Goal: Communication & Community: Answer question/provide support

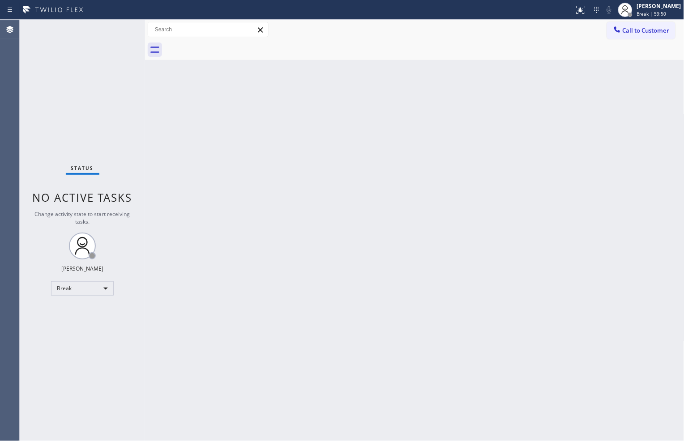
click at [52, 134] on div "Status No active tasks Change activity state to start receiving tasks. [PERSON_…" at bounding box center [82, 230] width 125 height 421
click at [93, 288] on div "Break" at bounding box center [82, 288] width 63 height 14
click at [94, 311] on li "Available" at bounding box center [81, 311] width 61 height 11
click at [386, 374] on div "Back to Dashboard Change Sender ID Customers Technicians Select a contact Outbo…" at bounding box center [414, 230] width 539 height 421
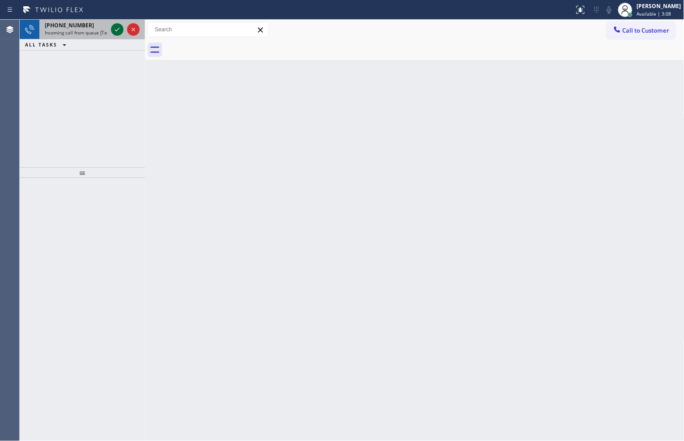
click at [114, 29] on icon at bounding box center [117, 29] width 11 height 11
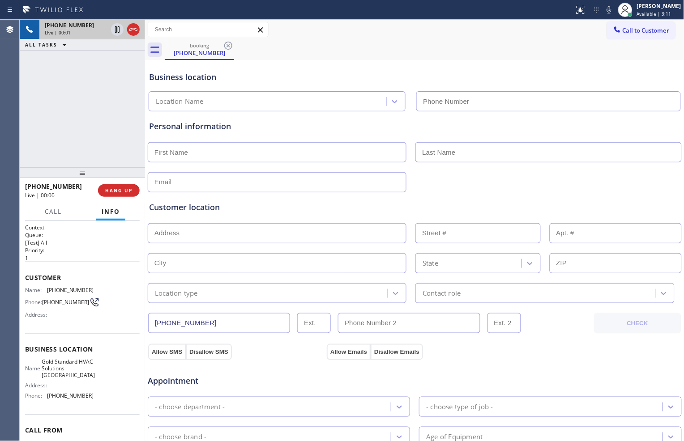
type input "[PHONE_NUMBER]"
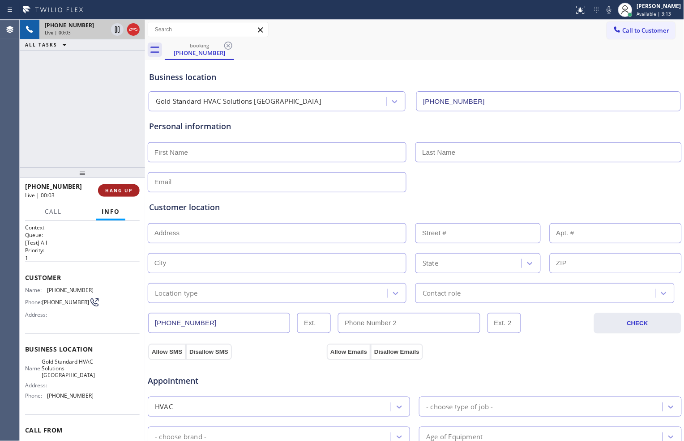
click at [131, 193] on span "HANG UP" at bounding box center [118, 190] width 27 height 6
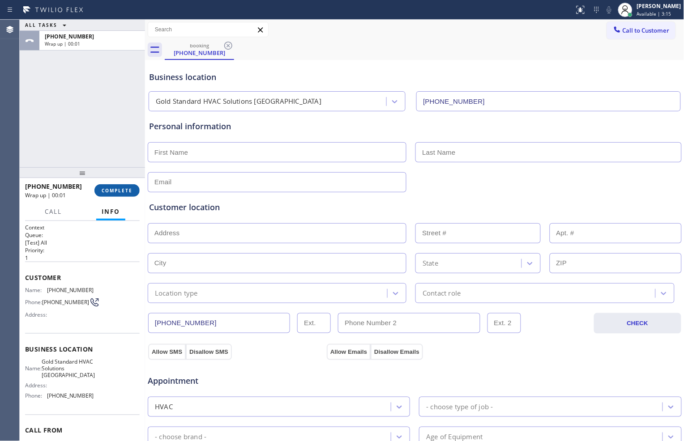
click at [122, 189] on span "COMPLETE" at bounding box center [117, 190] width 31 height 6
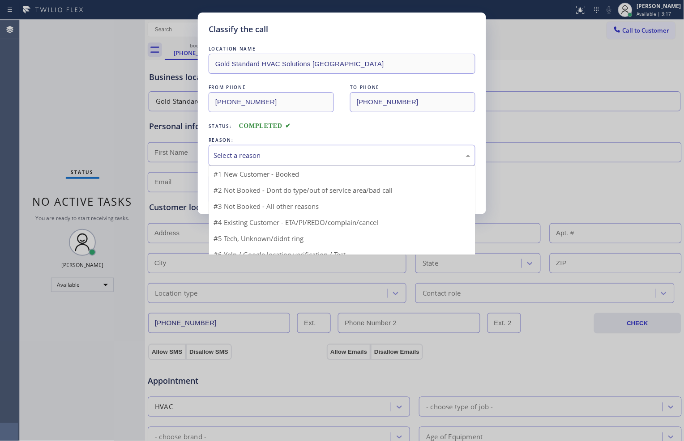
click at [257, 153] on div "Select a reason" at bounding box center [341, 155] width 257 height 10
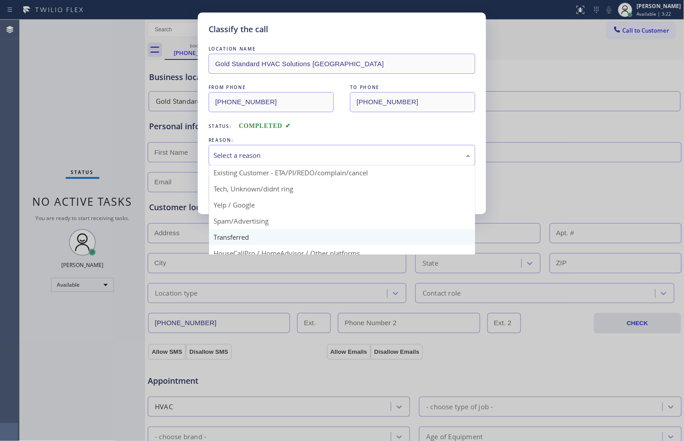
scroll to position [50, 0]
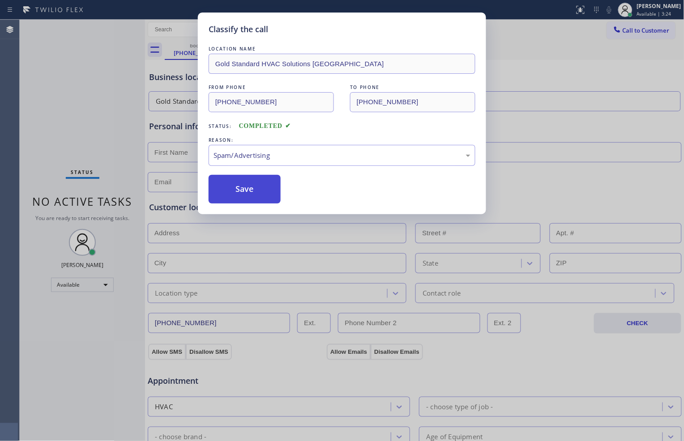
click at [269, 188] on button "Save" at bounding box center [244, 189] width 72 height 29
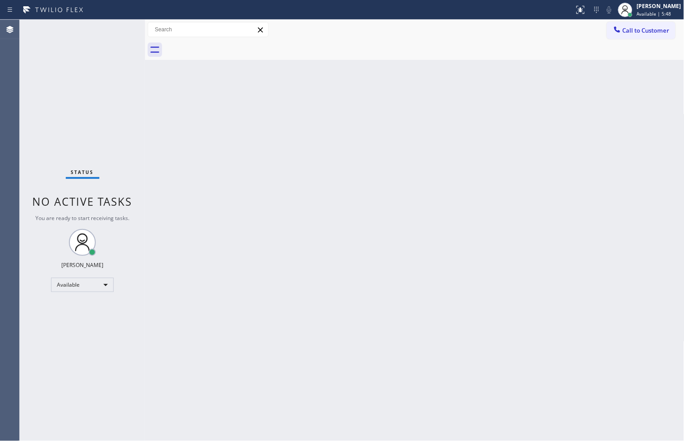
click at [463, 40] on div at bounding box center [424, 50] width 519 height 20
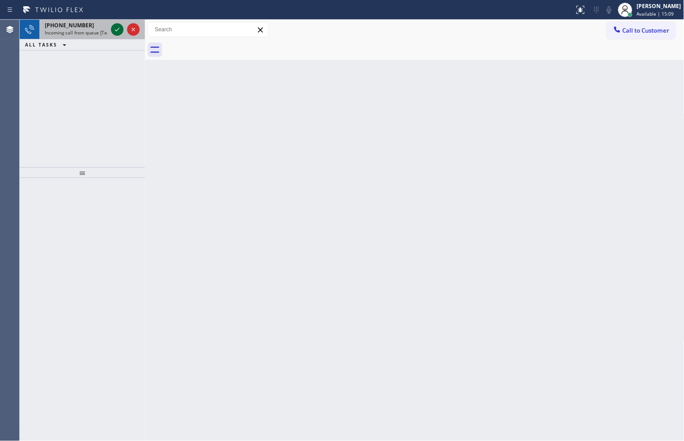
click at [111, 29] on div at bounding box center [117, 29] width 13 height 11
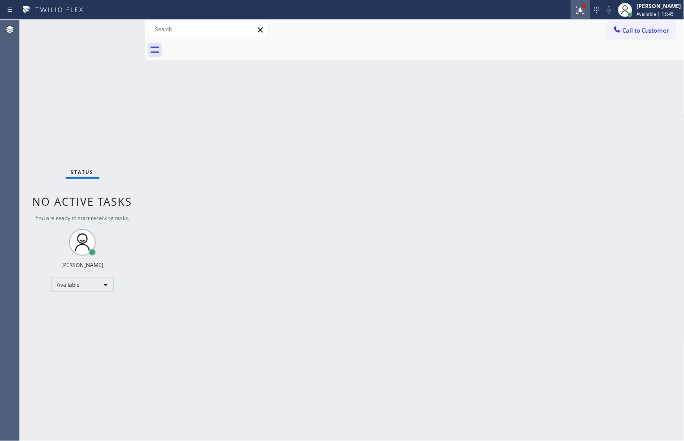
click at [579, 10] on icon at bounding box center [580, 9] width 11 height 11
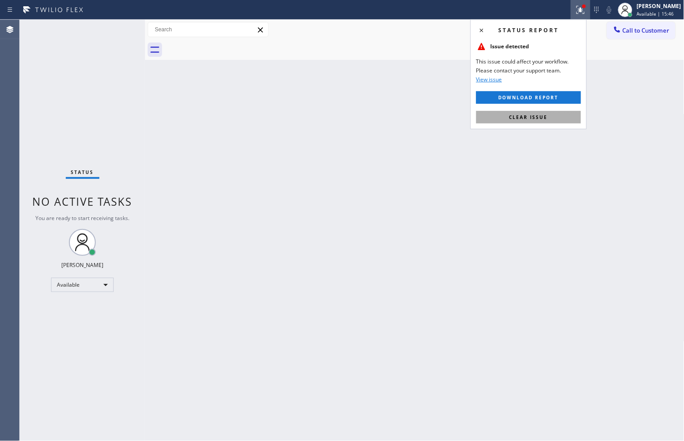
click at [562, 114] on button "Clear issue" at bounding box center [528, 117] width 105 height 13
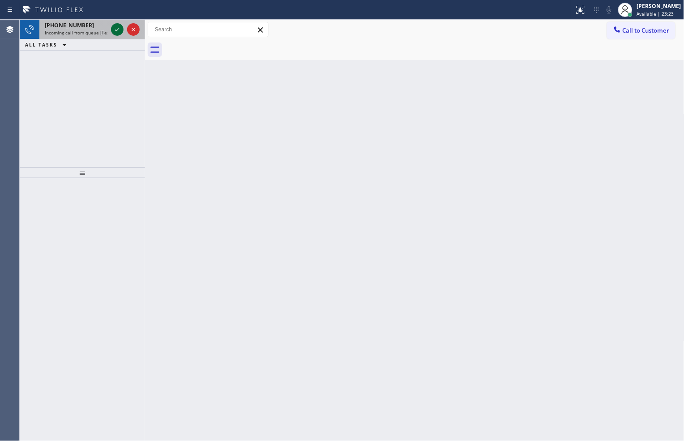
click at [115, 34] on icon at bounding box center [117, 29] width 11 height 11
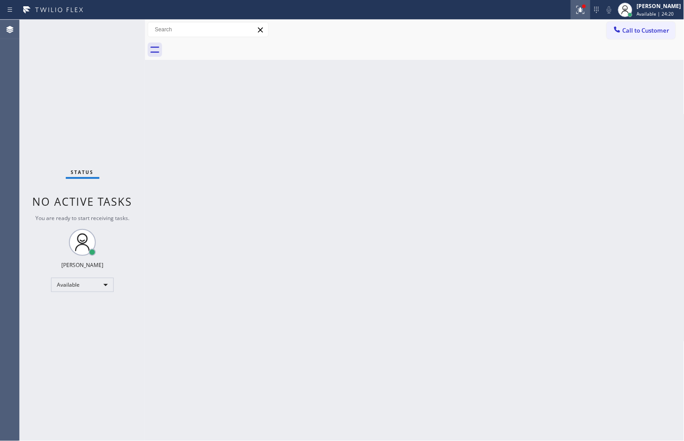
click at [575, 14] on icon at bounding box center [580, 9] width 11 height 11
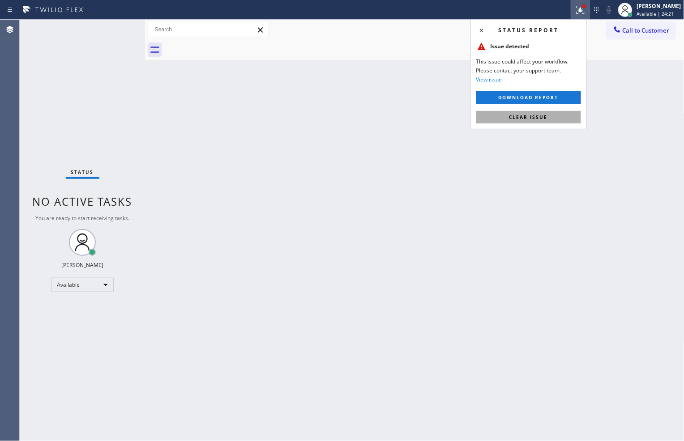
click at [552, 113] on button "Clear issue" at bounding box center [528, 117] width 105 height 13
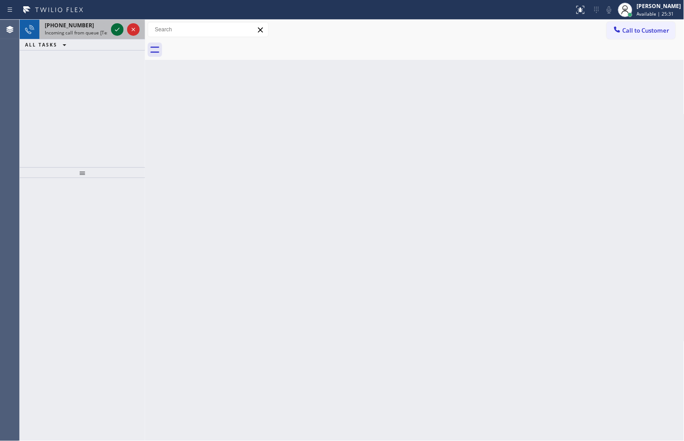
click at [114, 27] on icon at bounding box center [117, 29] width 11 height 11
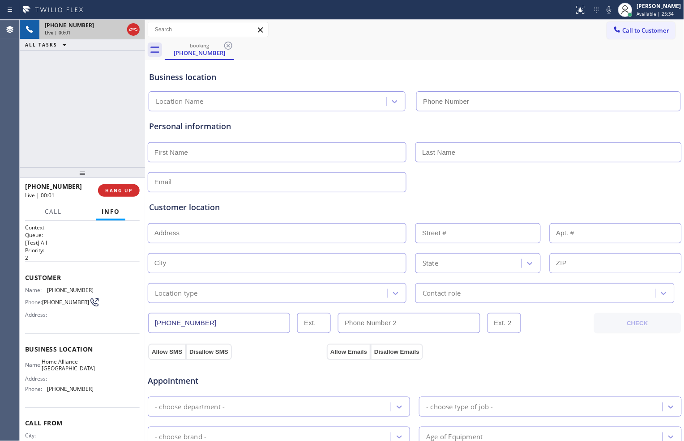
type input "[PHONE_NUMBER]"
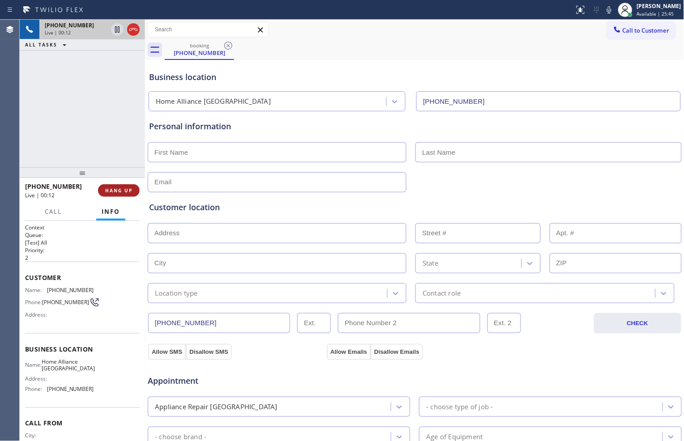
click at [126, 185] on button "HANG UP" at bounding box center [119, 190] width 42 height 13
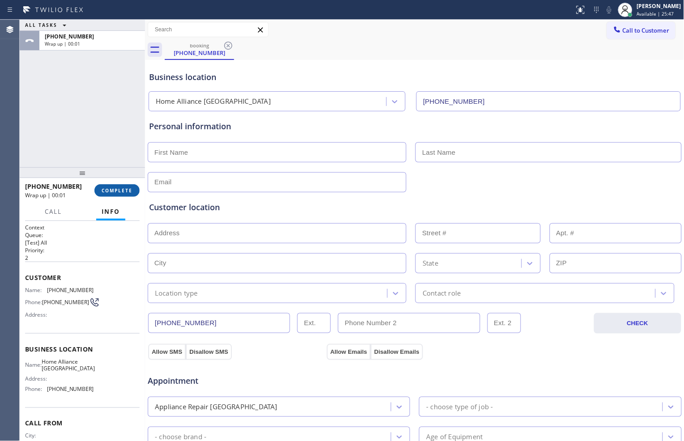
click at [117, 191] on span "COMPLETE" at bounding box center [117, 190] width 31 height 6
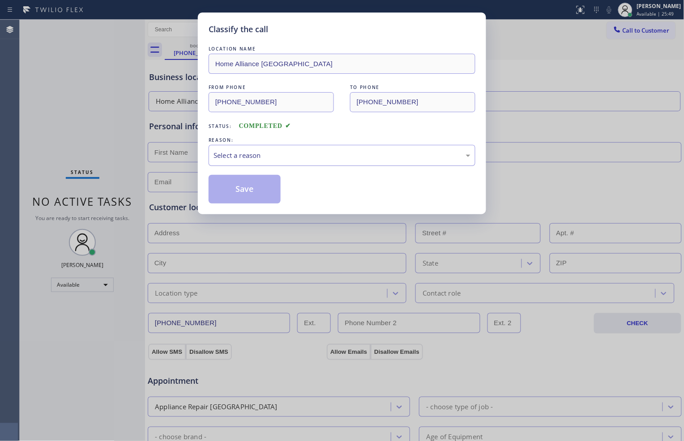
click at [292, 160] on div "Select a reason" at bounding box center [341, 155] width 257 height 10
click at [261, 187] on button "Save" at bounding box center [244, 189] width 72 height 29
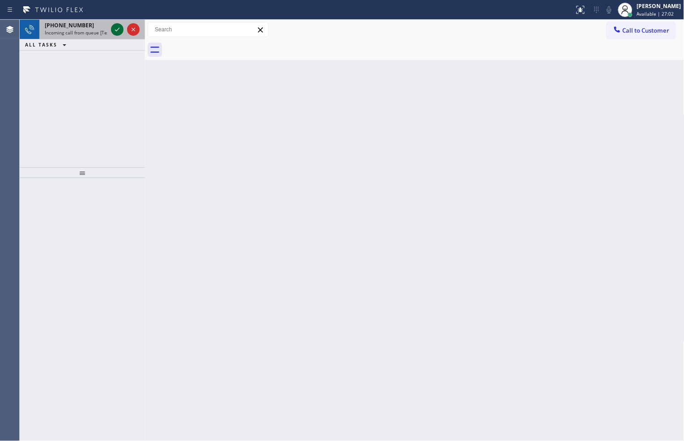
click at [117, 26] on icon at bounding box center [117, 29] width 11 height 11
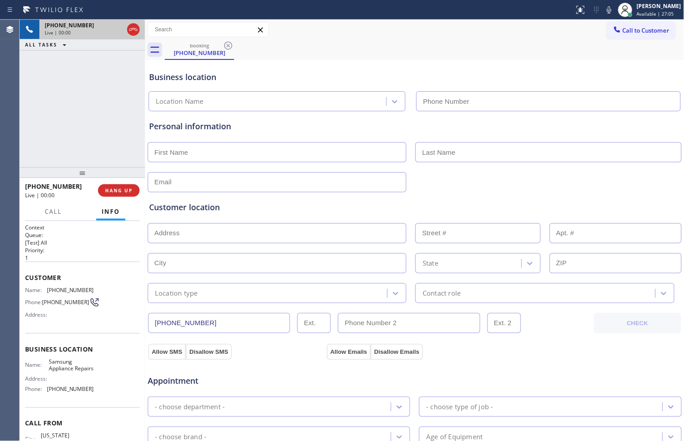
type input "[PHONE_NUMBER]"
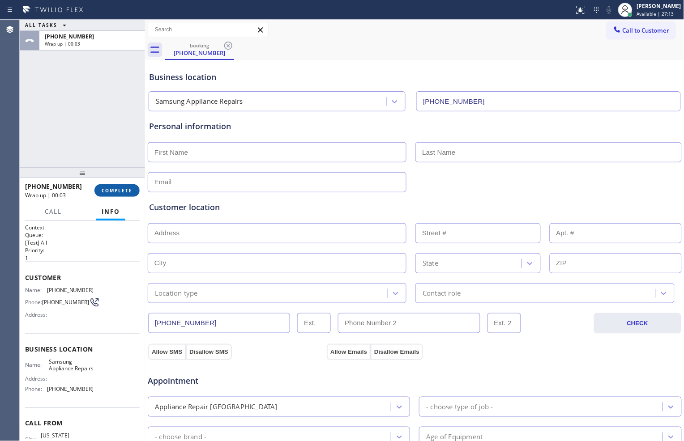
click at [125, 184] on button "COMPLETE" at bounding box center [116, 190] width 45 height 13
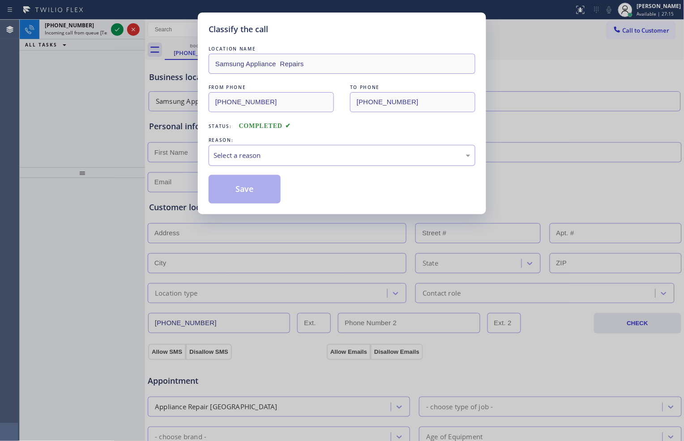
click at [280, 157] on div "Select a reason" at bounding box center [341, 155] width 257 height 10
click at [255, 195] on button "Save" at bounding box center [244, 189] width 72 height 29
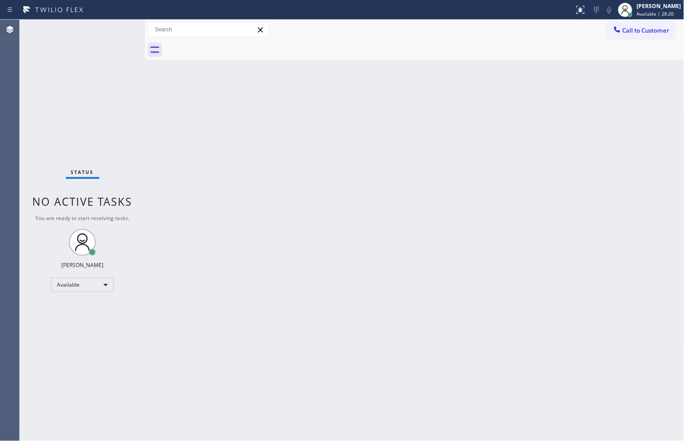
click at [385, 405] on div "Back to Dashboard Change Sender ID Customers Technicians Select a contact Outbo…" at bounding box center [414, 230] width 539 height 421
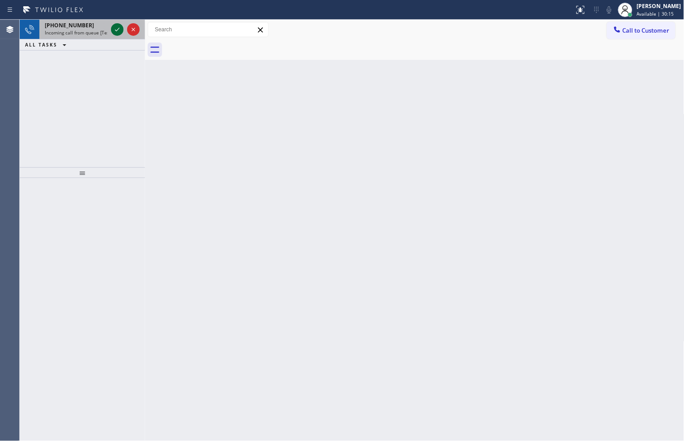
click at [115, 33] on icon at bounding box center [117, 29] width 11 height 11
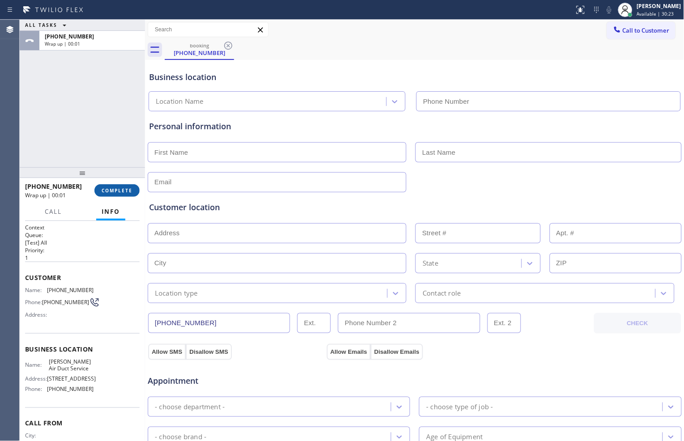
click at [124, 191] on span "COMPLETE" at bounding box center [117, 190] width 31 height 6
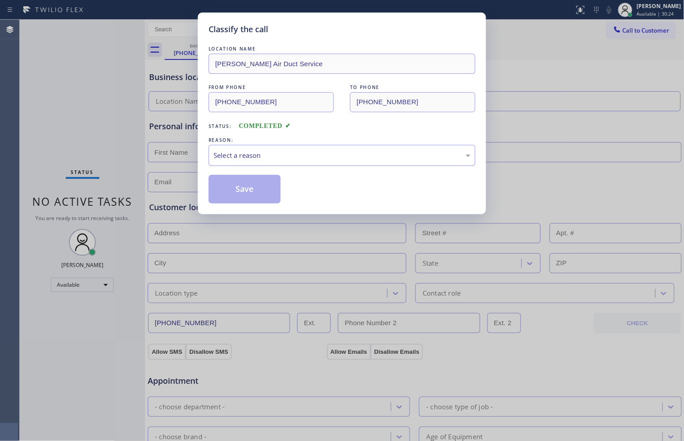
click at [248, 159] on div "Select a reason" at bounding box center [341, 155] width 257 height 10
click at [257, 190] on button "Save" at bounding box center [244, 189] width 72 height 29
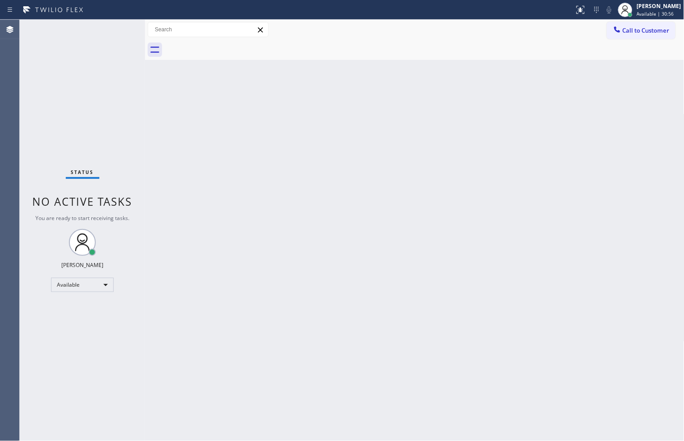
click at [117, 28] on div "Status No active tasks You are ready to start receiving tasks. [PERSON_NAME] Av…" at bounding box center [82, 230] width 125 height 421
click at [81, 130] on div "Status No active tasks You are ready to start receiving tasks. [PERSON_NAME] Av…" at bounding box center [82, 230] width 125 height 421
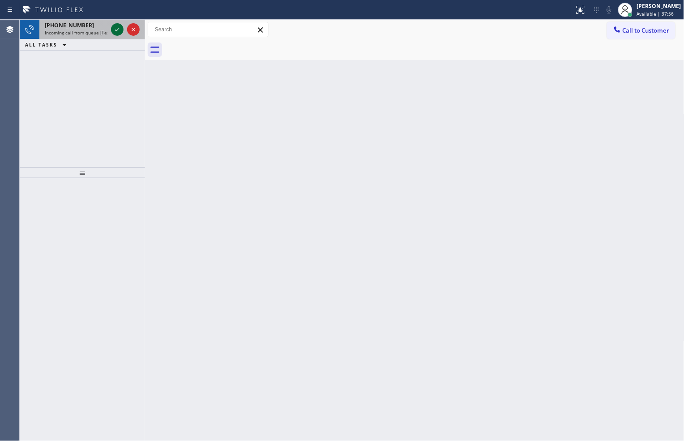
click at [122, 31] on icon at bounding box center [117, 29] width 11 height 11
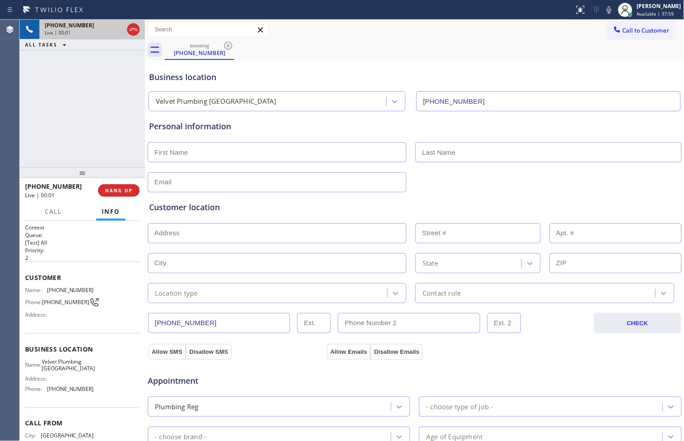
type input "[PHONE_NUMBER]"
click at [117, 33] on icon at bounding box center [117, 29] width 11 height 11
click at [605, 12] on icon at bounding box center [608, 9] width 11 height 11
drag, startPoint x: 119, startPoint y: 33, endPoint x: 336, endPoint y: 38, distance: 217.0
click at [118, 33] on icon at bounding box center [117, 29] width 11 height 11
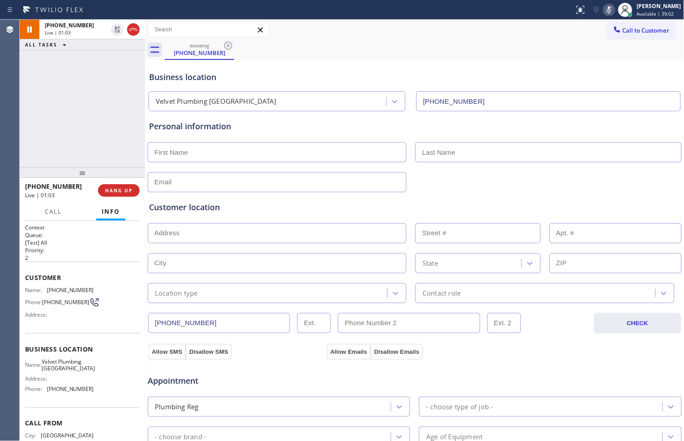
click at [604, 12] on icon at bounding box center [608, 9] width 11 height 11
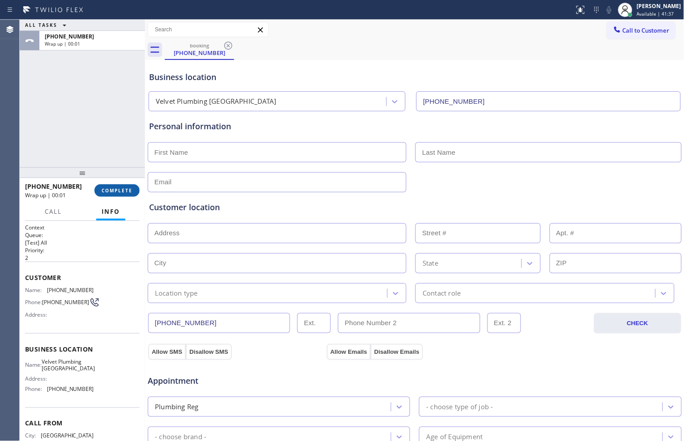
click at [99, 189] on button "COMPLETE" at bounding box center [116, 190] width 45 height 13
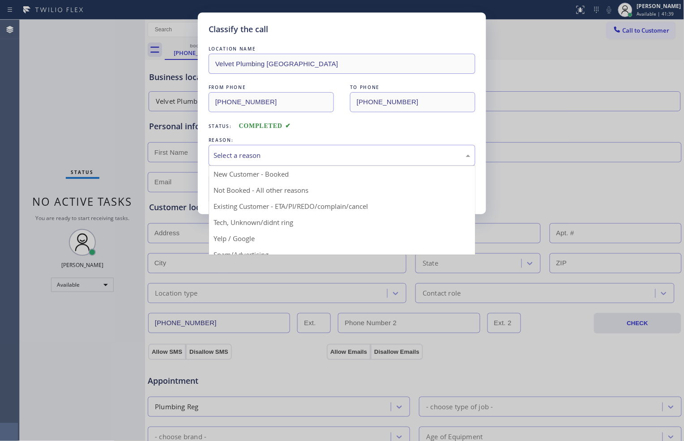
click at [284, 153] on div "Select a reason" at bounding box center [341, 155] width 257 height 10
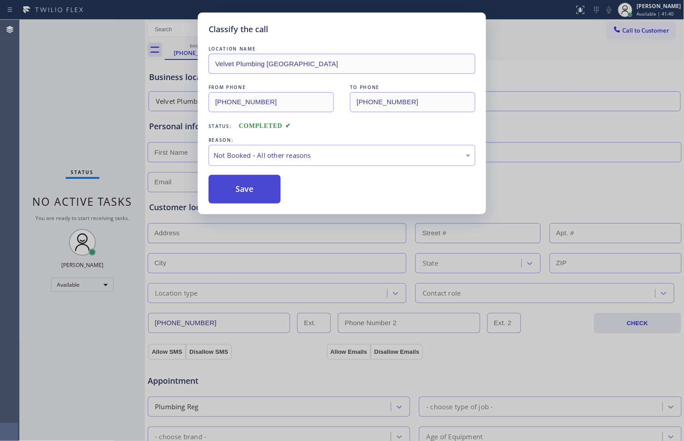
click at [261, 183] on button "Save" at bounding box center [244, 189] width 72 height 29
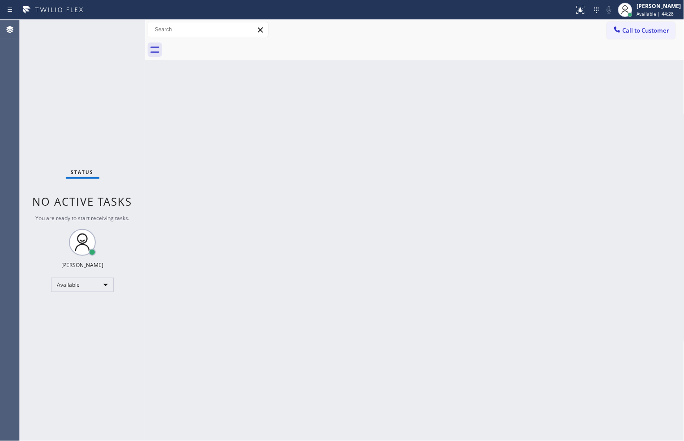
click at [91, 130] on div "Status No active tasks You are ready to start receiving tasks. [PERSON_NAME] Av…" at bounding box center [82, 230] width 125 height 421
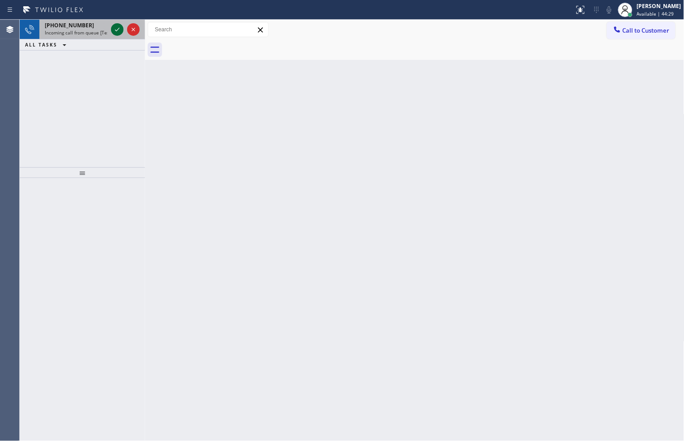
click at [117, 33] on icon at bounding box center [117, 29] width 11 height 11
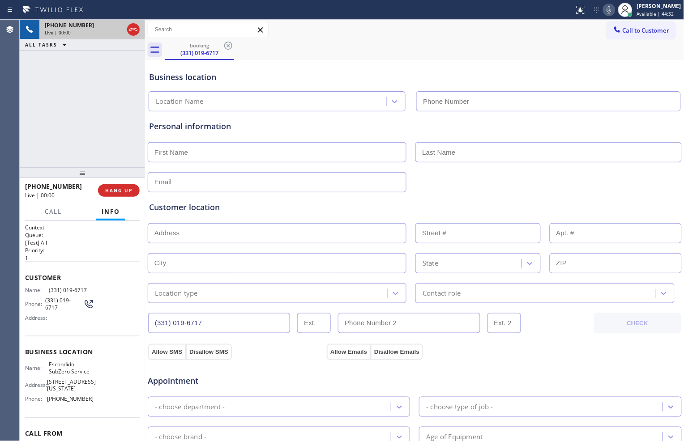
type input "[PHONE_NUMBER]"
click at [117, 27] on icon at bounding box center [117, 29] width 11 height 11
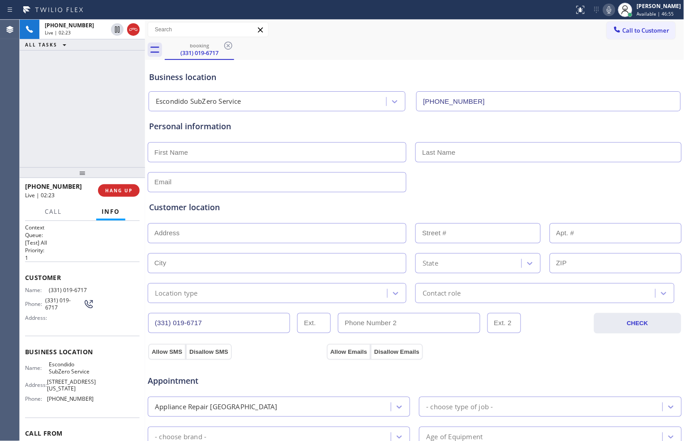
click at [603, 4] on icon at bounding box center [608, 9] width 11 height 11
click at [482, 368] on div "Appointment" at bounding box center [414, 375] width 535 height 23
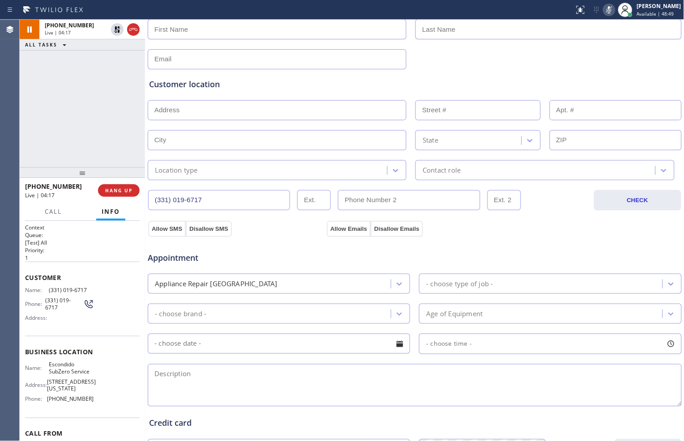
scroll to position [199, 0]
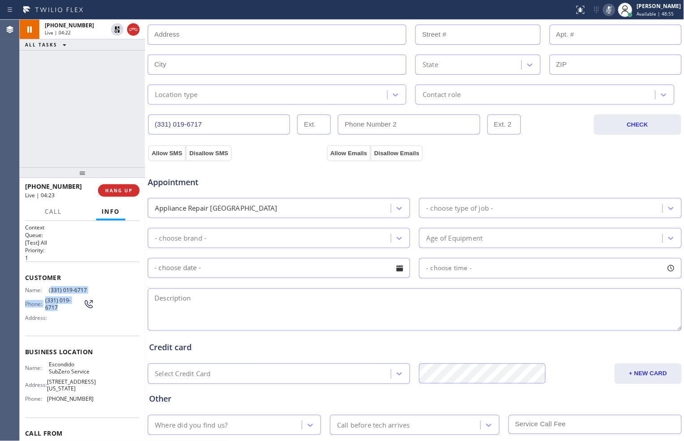
drag, startPoint x: 48, startPoint y: 287, endPoint x: 60, endPoint y: 302, distance: 19.1
click at [58, 307] on div "Name: [PHONE_NUMBER] Phone: [PHONE_NUMBER] Address:" at bounding box center [59, 306] width 69 height 38
click at [87, 293] on div "Name: [PHONE_NUMBER] Phone: [PHONE_NUMBER] Address:" at bounding box center [59, 306] width 69 height 38
drag, startPoint x: 89, startPoint y: 290, endPoint x: 47, endPoint y: 290, distance: 41.2
click at [49, 290] on span "(331) 019-6717" at bounding box center [71, 290] width 45 height 7
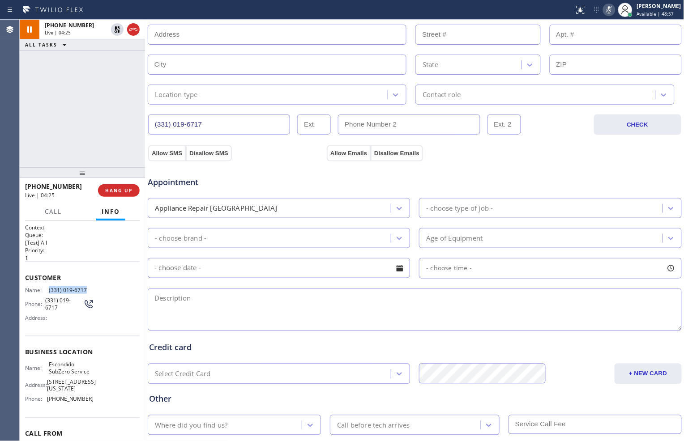
copy span "(331) 019-6717"
click at [506, 31] on input "text" at bounding box center [477, 35] width 125 height 20
click at [113, 26] on icon at bounding box center [117, 29] width 11 height 11
click at [607, 13] on icon at bounding box center [609, 9] width 4 height 7
click at [561, 382] on div "Other Where did you find us? Call before tech arrives" at bounding box center [414, 408] width 535 height 55
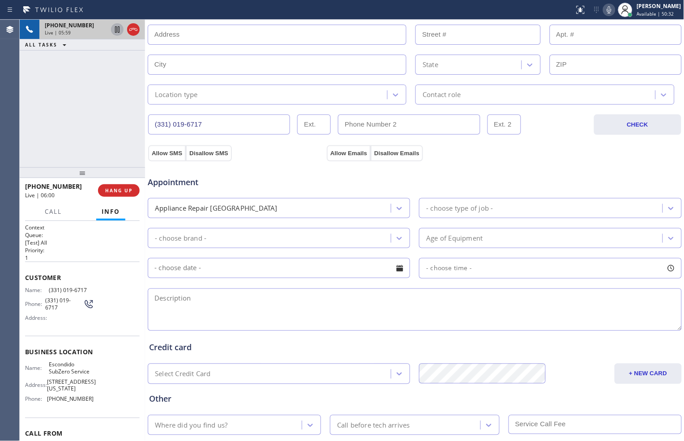
click at [272, 176] on span "Appointment" at bounding box center [236, 182] width 177 height 12
click at [482, 46] on div "Customer location >> ADD NEW ADDRESS << + NEW ADDRESS State Location type Conta…" at bounding box center [414, 54] width 531 height 102
click at [116, 29] on icon at bounding box center [117, 29] width 11 height 11
click at [607, 10] on icon at bounding box center [609, 9] width 4 height 7
click at [117, 30] on icon at bounding box center [117, 29] width 11 height 11
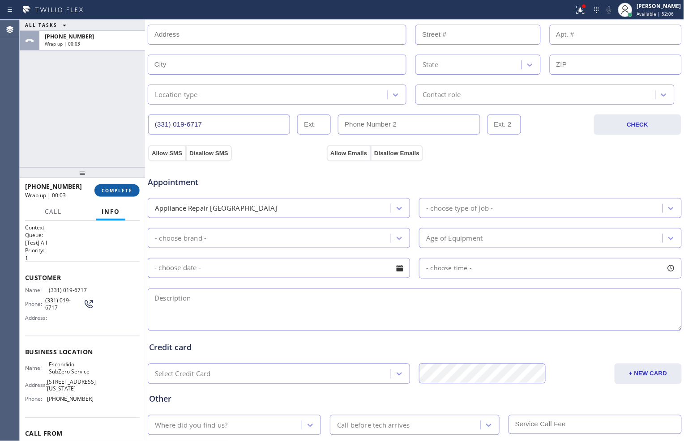
click at [130, 193] on span "COMPLETE" at bounding box center [117, 190] width 31 height 6
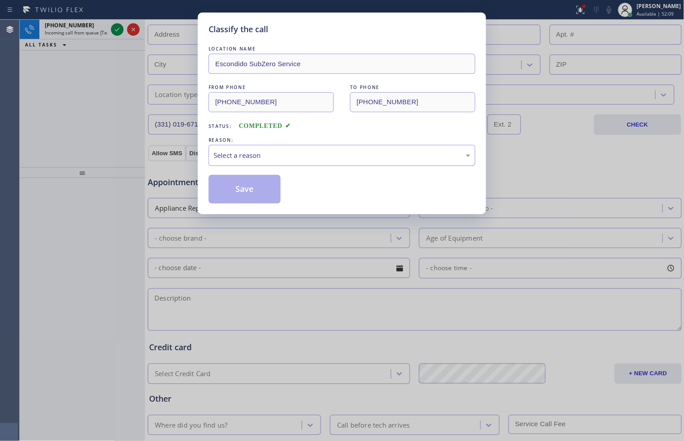
click at [256, 157] on div "Select a reason" at bounding box center [341, 155] width 257 height 10
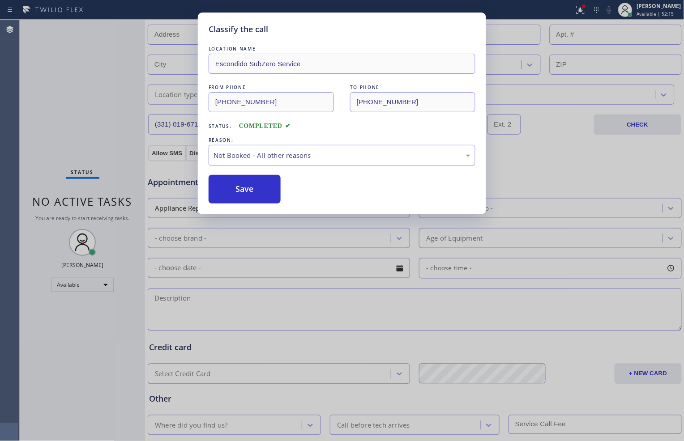
click at [256, 191] on button "Save" at bounding box center [244, 189] width 72 height 29
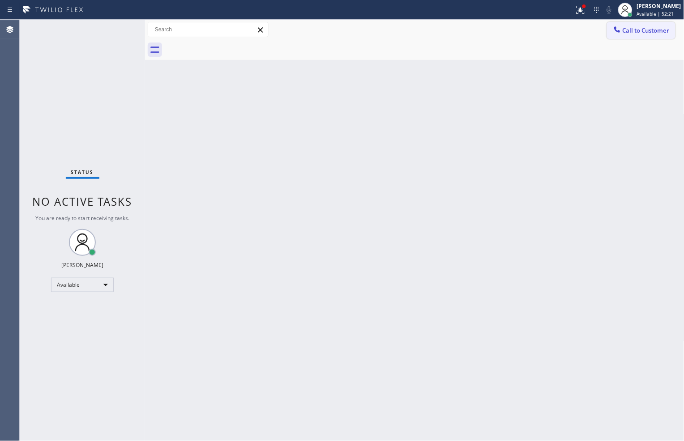
click at [624, 31] on span "Call to Customer" at bounding box center [645, 30] width 47 height 8
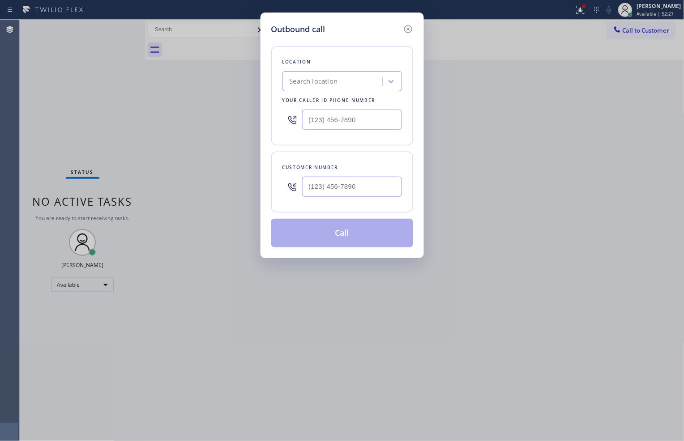
type input "(___) ___-____"
click at [373, 119] on input "(___) ___-____" at bounding box center [352, 120] width 100 height 20
click at [376, 191] on input "(___) ___-____" at bounding box center [352, 187] width 100 height 20
paste input "331) 019-6717"
type input "(331) 019-6717"
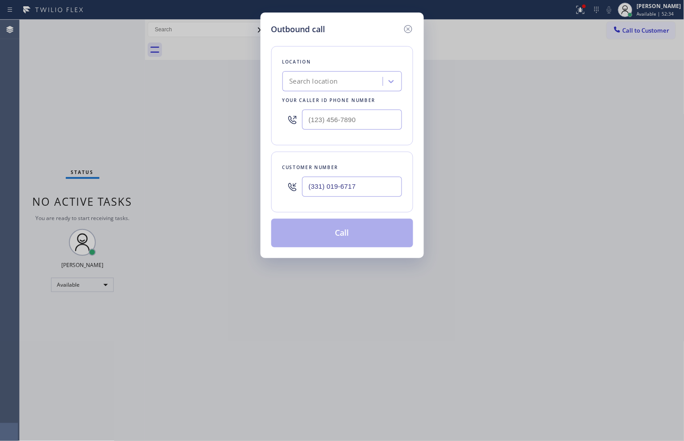
click at [358, 84] on div "Search location" at bounding box center [334, 82] width 98 height 16
click at [394, 85] on icon at bounding box center [390, 81] width 9 height 9
click at [349, 90] on div "Search location" at bounding box center [341, 81] width 119 height 20
click at [353, 79] on div "Search location" at bounding box center [334, 82] width 98 height 16
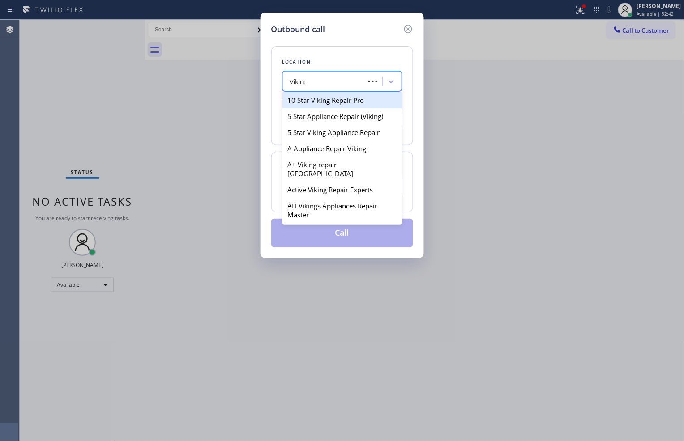
type input "Viking"
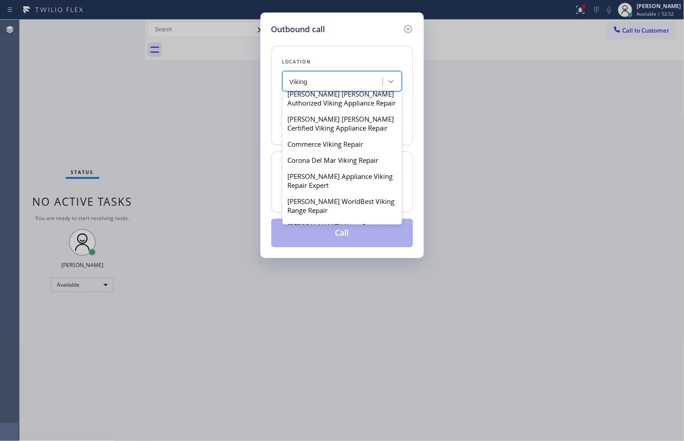
scroll to position [1242, 0]
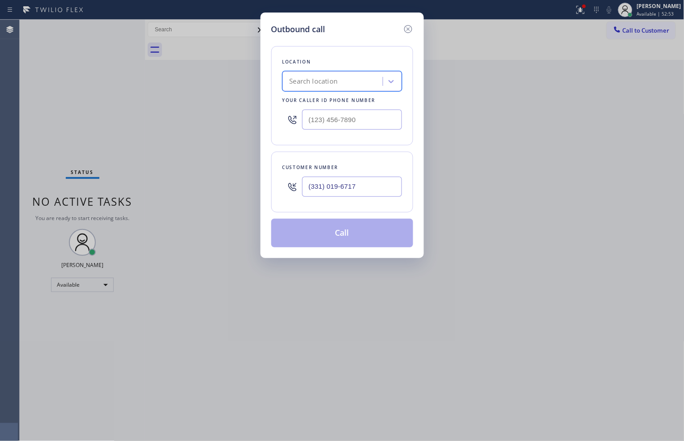
click at [358, 80] on div "Search location" at bounding box center [334, 82] width 98 height 16
click at [370, 80] on div "Search location" at bounding box center [334, 82] width 98 height 16
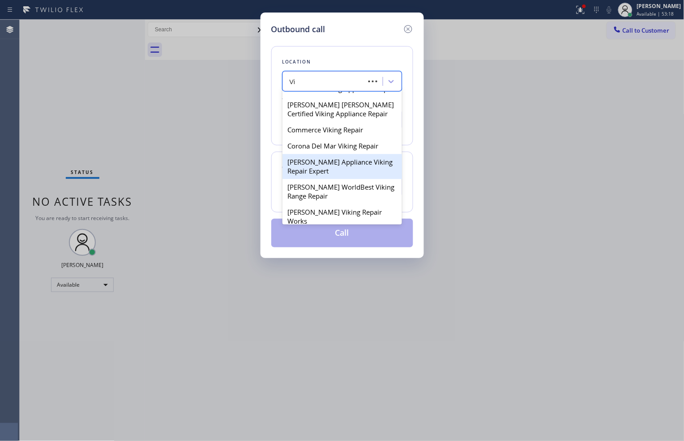
type input "V"
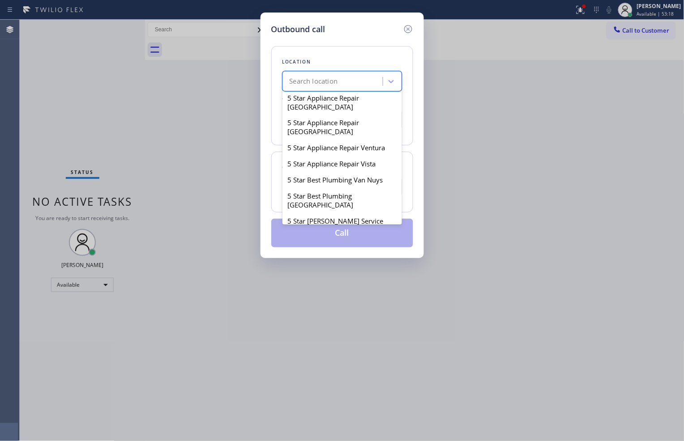
scroll to position [1233, 0]
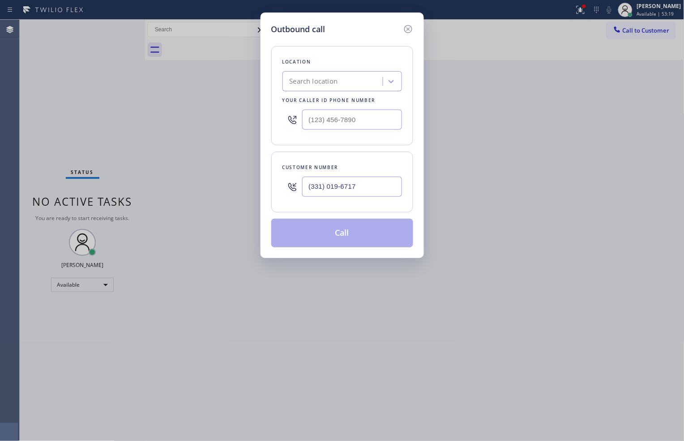
click at [531, 161] on div "Outbound call Location Search location Your caller id phone number Customer num…" at bounding box center [342, 220] width 684 height 441
click at [406, 27] on icon at bounding box center [408, 29] width 11 height 11
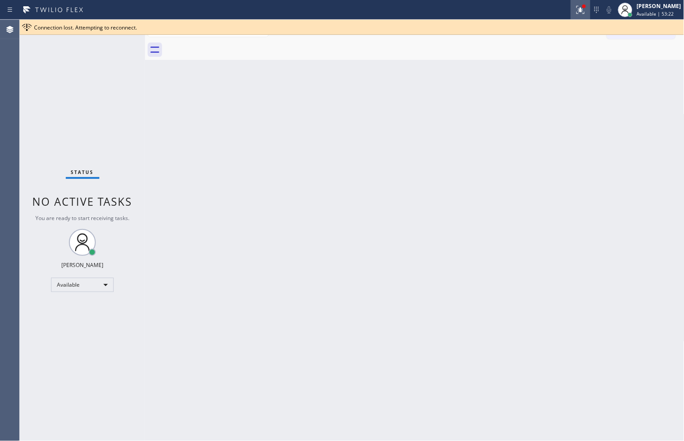
click at [575, 8] on icon at bounding box center [580, 9] width 11 height 11
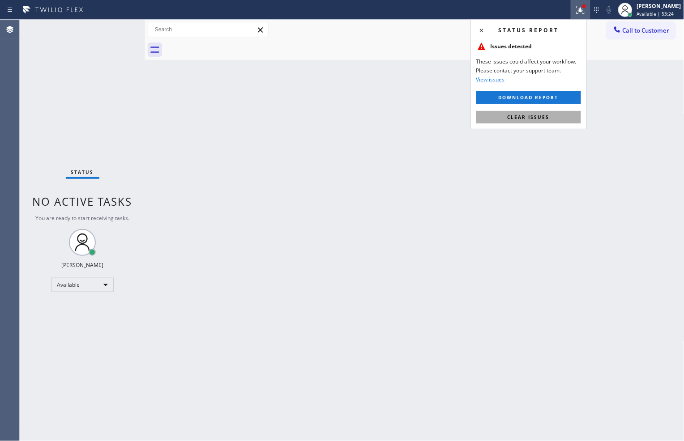
click at [520, 115] on span "Clear issues" at bounding box center [528, 117] width 42 height 6
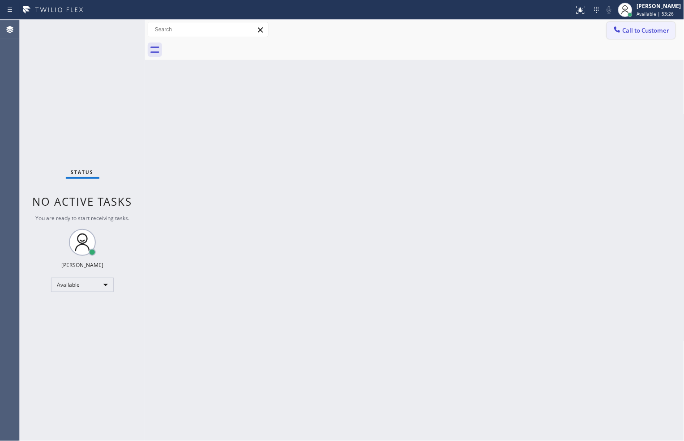
click at [623, 30] on span "Call to Customer" at bounding box center [645, 30] width 47 height 8
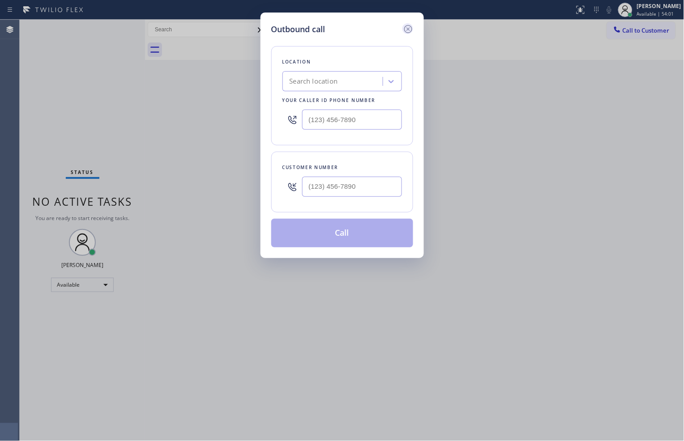
click at [408, 27] on icon at bounding box center [408, 29] width 11 height 11
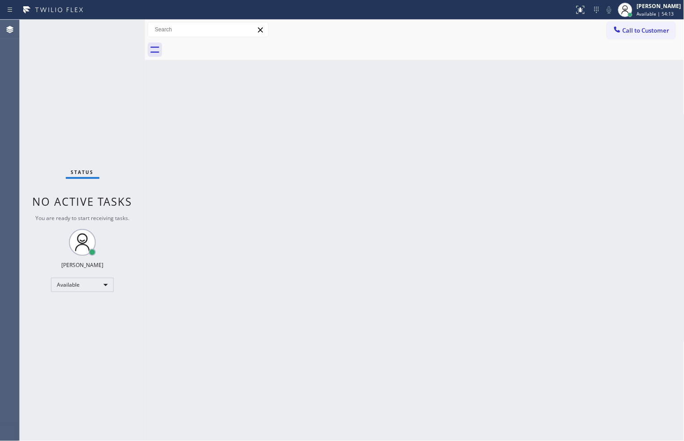
click at [502, 38] on div "Call to Customer Outbound call Location Search location Your caller id phone nu…" at bounding box center [414, 30] width 539 height 20
click at [629, 31] on span "Call to Customer" at bounding box center [645, 30] width 47 height 8
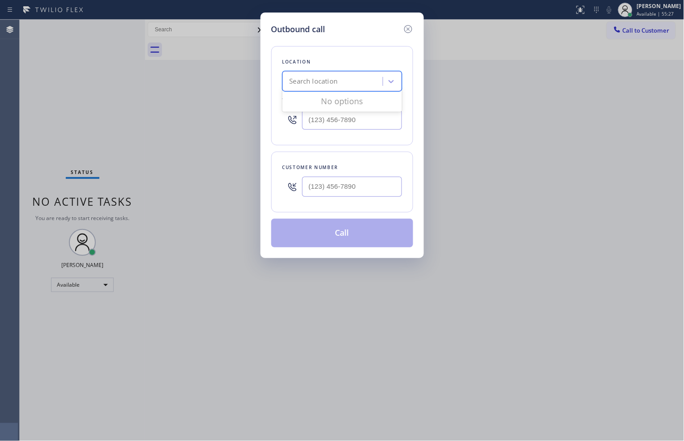
click at [349, 79] on div "Search location" at bounding box center [334, 82] width 98 height 16
paste input "[PHONE_NUMBER]"
type input "[PHONE_NUMBER]"
click at [352, 123] on input "(___) ___-____" at bounding box center [352, 120] width 100 height 20
paste input "760) 201-1366"
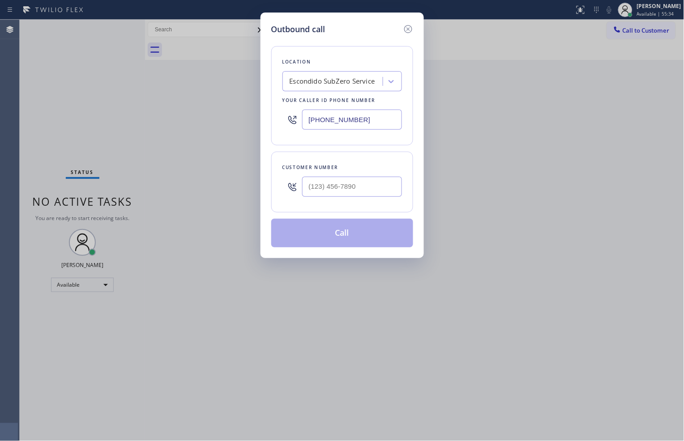
type input "[PHONE_NUMBER]"
type input "(___) ___-____"
click at [352, 191] on input "(___) ___-____" at bounding box center [352, 187] width 100 height 20
click at [359, 186] on input "(___) ___-____" at bounding box center [352, 187] width 100 height 20
paste input "331) 019-6717"
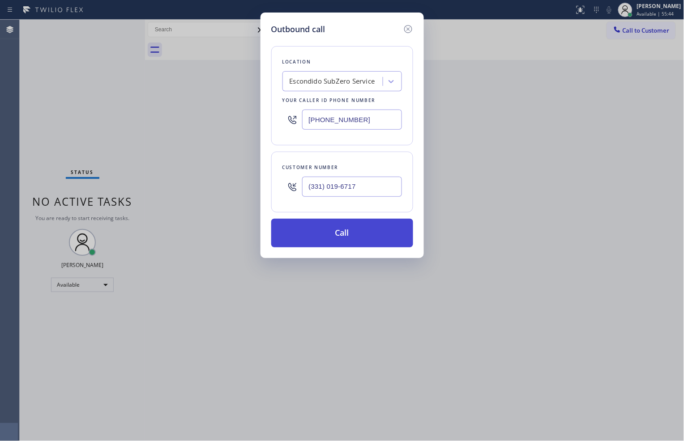
type input "(331) 019-6717"
click at [377, 239] on button "Call" at bounding box center [342, 233] width 142 height 29
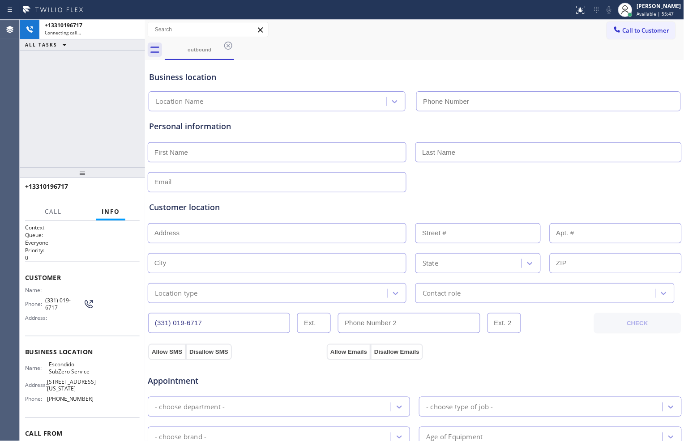
type input "[PHONE_NUMBER]"
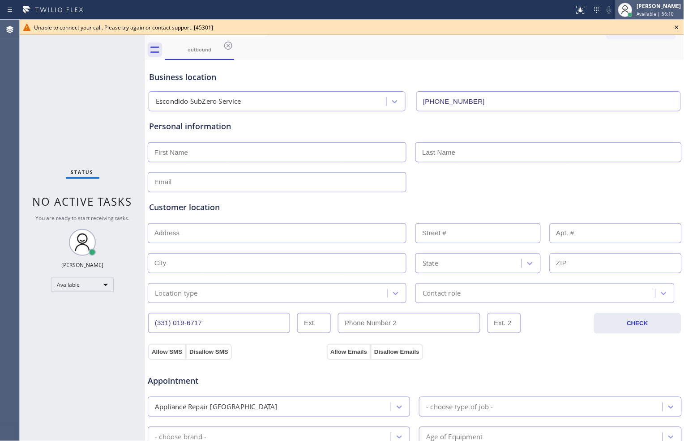
click at [646, 7] on div "[PERSON_NAME]" at bounding box center [659, 6] width 44 height 8
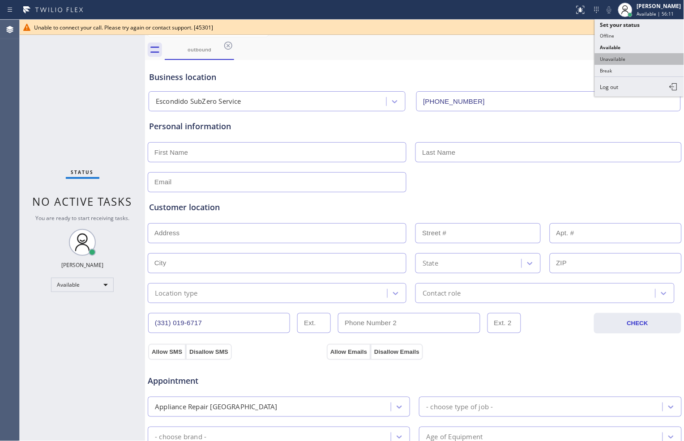
click at [634, 57] on button "Unavailable" at bounding box center [639, 59] width 89 height 12
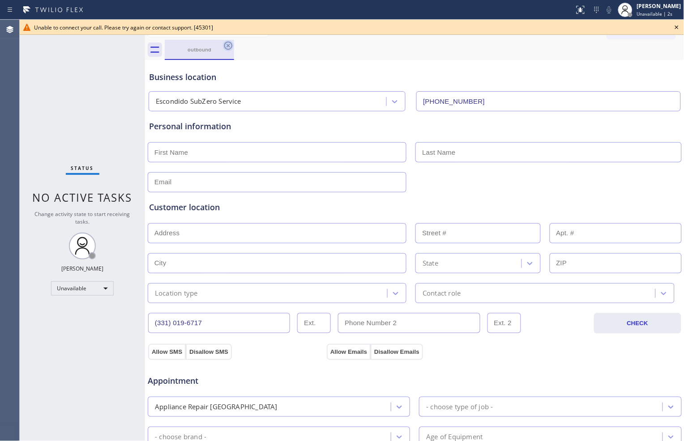
click at [227, 45] on icon at bounding box center [228, 46] width 8 height 8
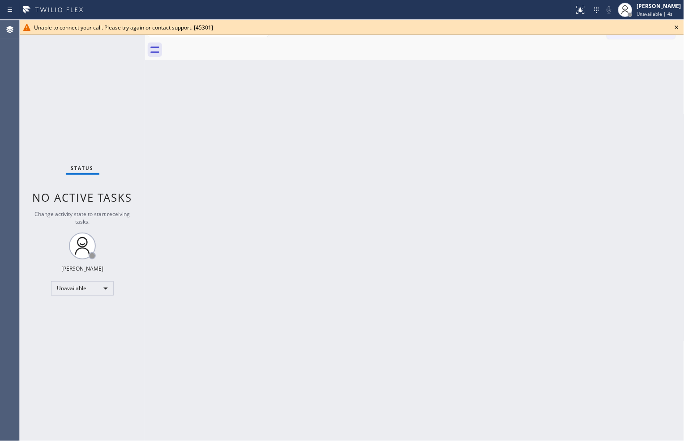
click at [677, 27] on icon at bounding box center [677, 27] width 4 height 4
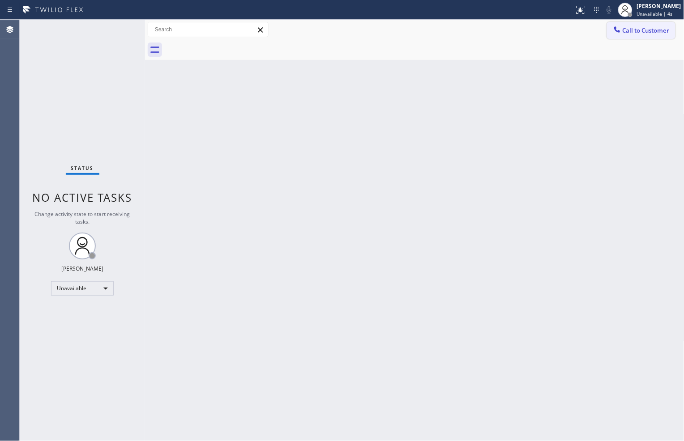
click at [641, 35] on button "Call to Customer" at bounding box center [641, 30] width 68 height 17
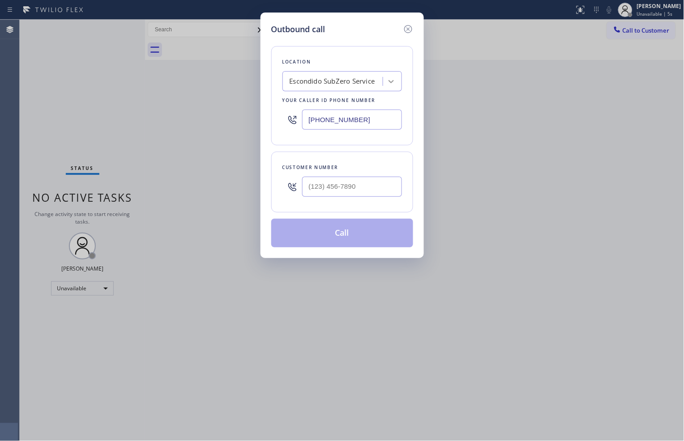
click at [390, 84] on icon at bounding box center [390, 81] width 9 height 9
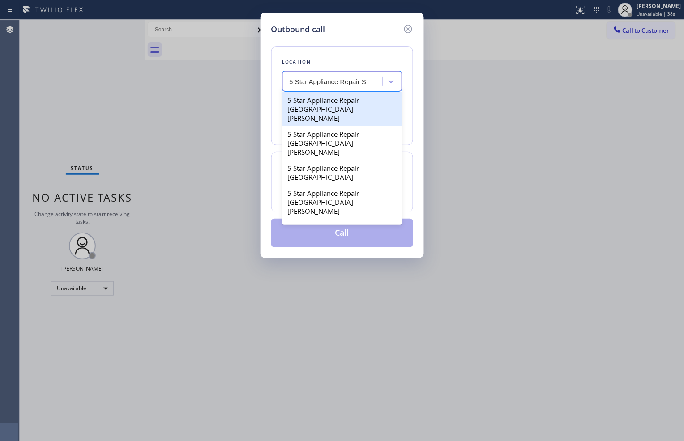
type input "5 Star Appliance Repair"
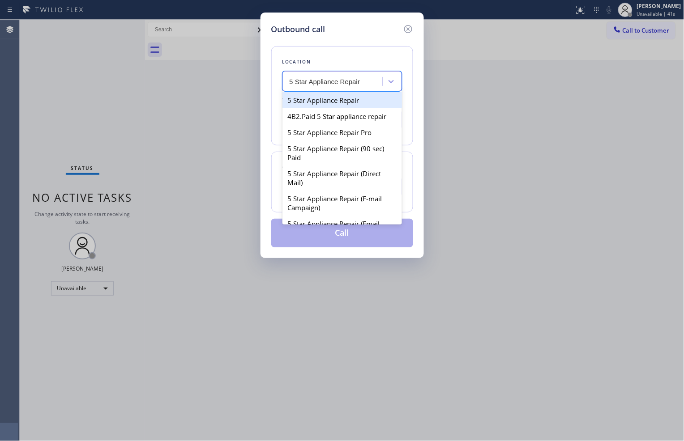
click at [346, 102] on div "5 Star Appliance Repair" at bounding box center [341, 100] width 119 height 16
type input "[PHONE_NUMBER]"
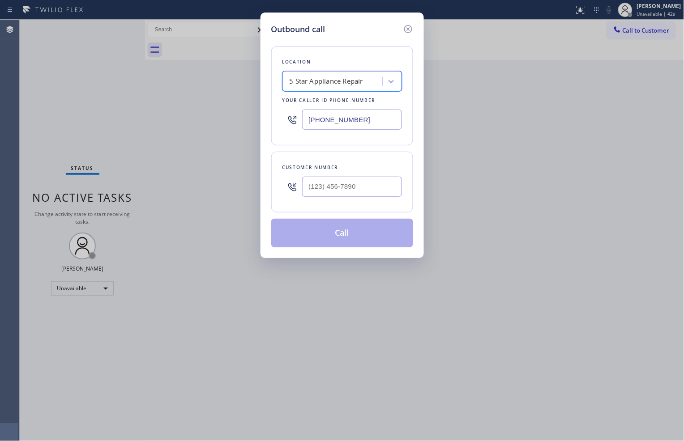
type input "(___) ___-____"
click at [354, 185] on input "(___) ___-____" at bounding box center [352, 187] width 100 height 20
click at [369, 184] on input "(___) ___-____" at bounding box center [352, 187] width 100 height 20
paste input "331) 019-6717"
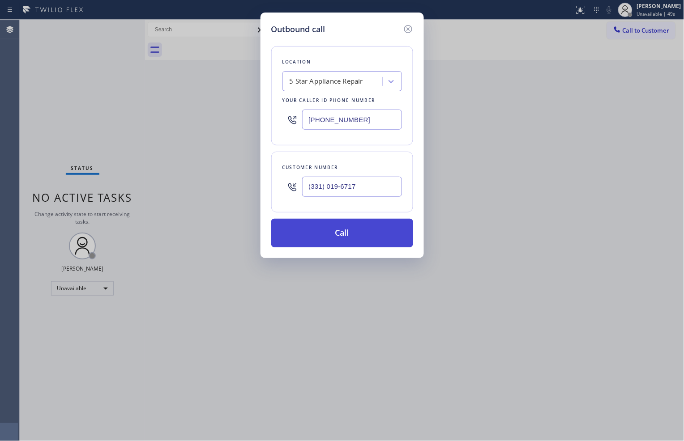
type input "(331) 019-6717"
click at [379, 238] on button "Call" at bounding box center [342, 233] width 142 height 29
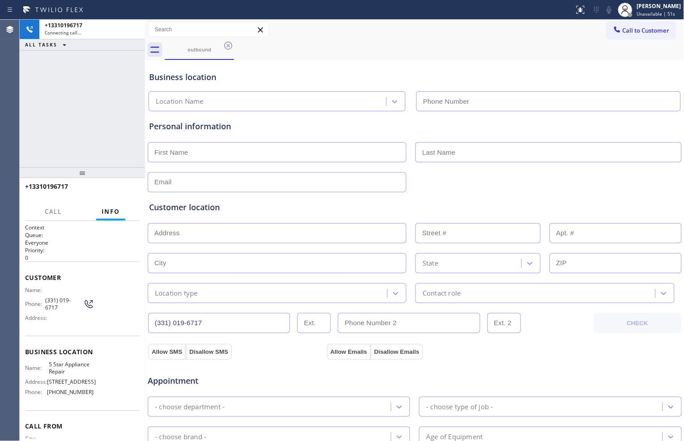
type input "[PHONE_NUMBER]"
click at [607, 13] on icon at bounding box center [609, 9] width 4 height 7
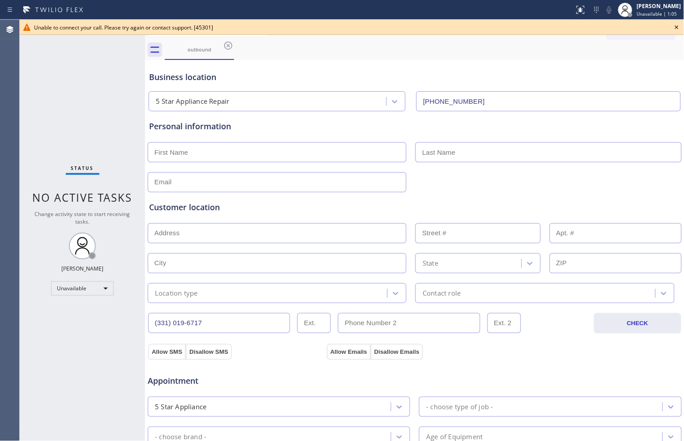
click at [677, 28] on icon at bounding box center [677, 27] width 4 height 4
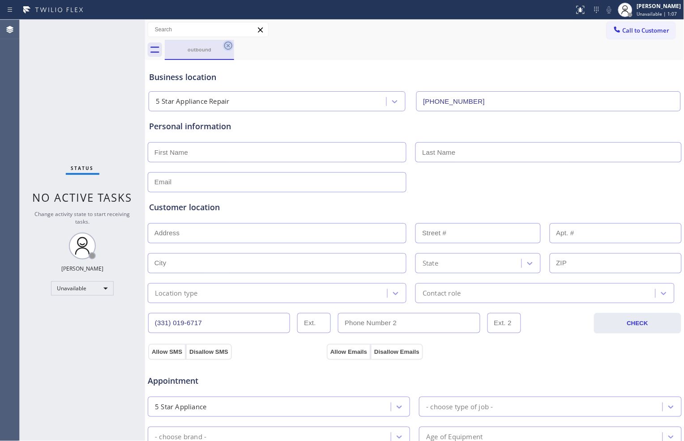
click at [229, 46] on icon at bounding box center [228, 45] width 11 height 11
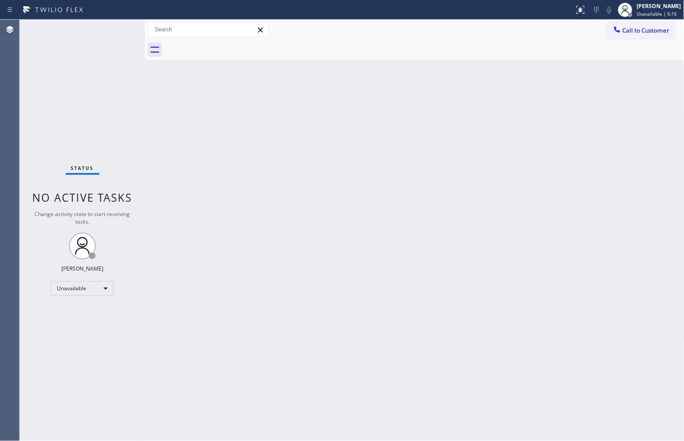
click at [340, 115] on div "Back to Dashboard Change Sender ID Customers Technicians Select a contact Outbo…" at bounding box center [414, 230] width 539 height 421
click at [647, 9] on div "[PERSON_NAME]" at bounding box center [659, 6] width 44 height 8
click at [632, 47] on button "Available" at bounding box center [639, 48] width 89 height 12
click at [477, 396] on div "Back to Dashboard Change Sender ID Customers Technicians Select a contact Outbo…" at bounding box center [414, 230] width 539 height 421
click at [634, 399] on div "Back to Dashboard Change Sender ID Customers Technicians Select a contact Outbo…" at bounding box center [414, 230] width 539 height 421
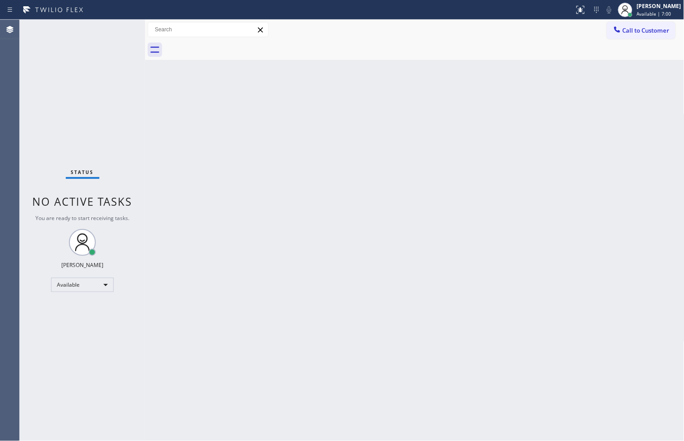
click at [81, 129] on div "Status No active tasks You are ready to start receiving tasks. [PERSON_NAME] Av…" at bounding box center [82, 230] width 125 height 421
click at [84, 130] on div "Status No active tasks You are ready to start receiving tasks. [PERSON_NAME] Av…" at bounding box center [82, 230] width 125 height 421
click at [79, 101] on div "Status No active tasks You are ready to start receiving tasks. [PERSON_NAME] Av…" at bounding box center [82, 230] width 125 height 421
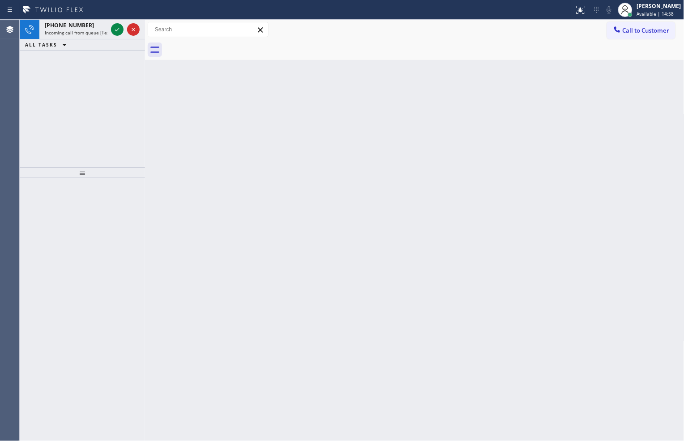
click at [667, 234] on div "Back to Dashboard Change Sender ID Customers Technicians Select a contact Outbo…" at bounding box center [414, 230] width 539 height 421
click at [115, 21] on div at bounding box center [125, 30] width 32 height 20
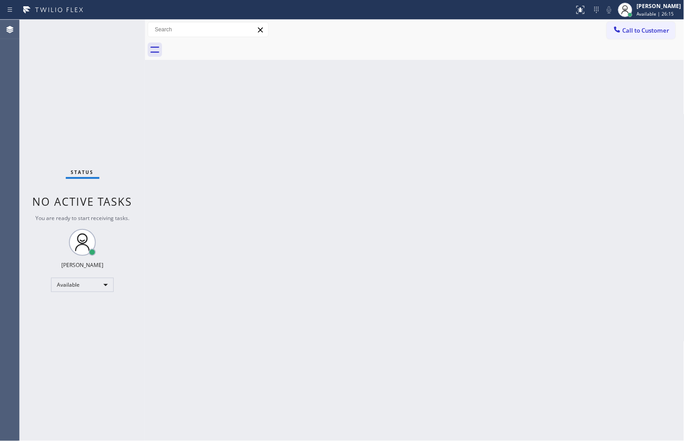
click at [123, 143] on div "Status No active tasks You are ready to start receiving tasks. [PERSON_NAME] Av…" at bounding box center [82, 230] width 125 height 421
click at [175, 154] on div "Back to Dashboard Change Sender ID Customers Technicians Select a contact Outbo…" at bounding box center [414, 230] width 539 height 421
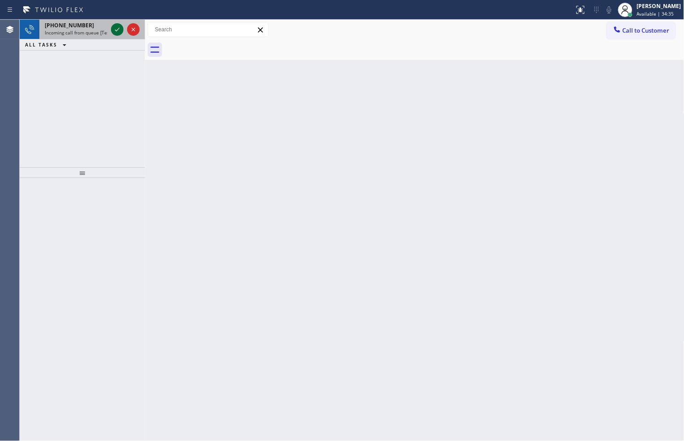
click at [118, 34] on icon at bounding box center [117, 29] width 11 height 11
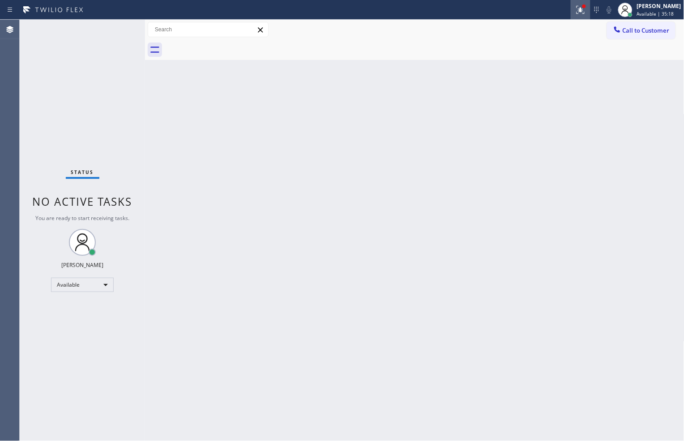
click at [575, 4] on icon at bounding box center [580, 9] width 11 height 11
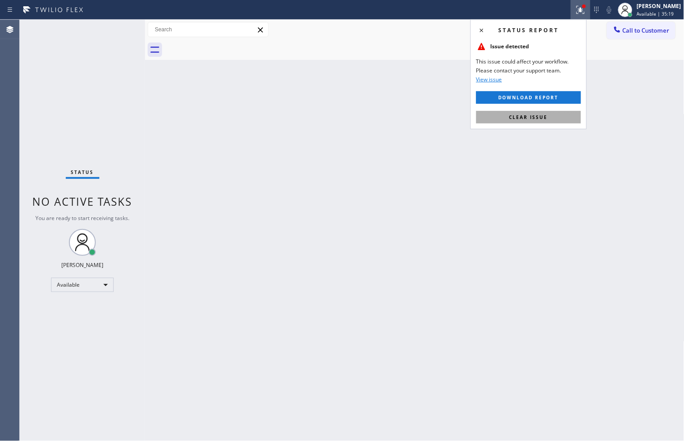
click at [543, 118] on span "Clear issue" at bounding box center [528, 117] width 38 height 6
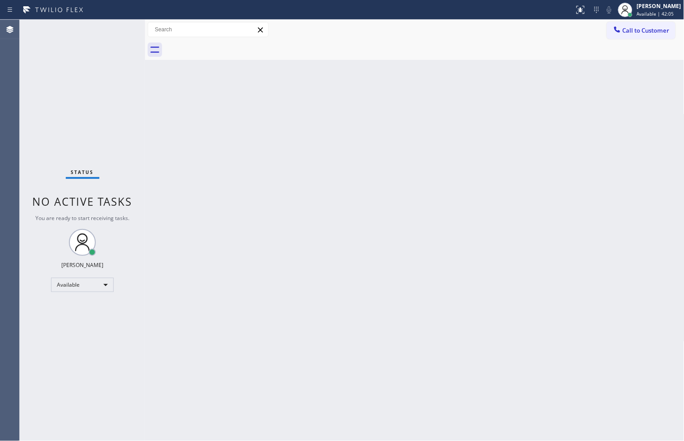
click at [430, 404] on div "Back to Dashboard Change Sender ID Customers Technicians Select a contact Outbo…" at bounding box center [414, 230] width 539 height 421
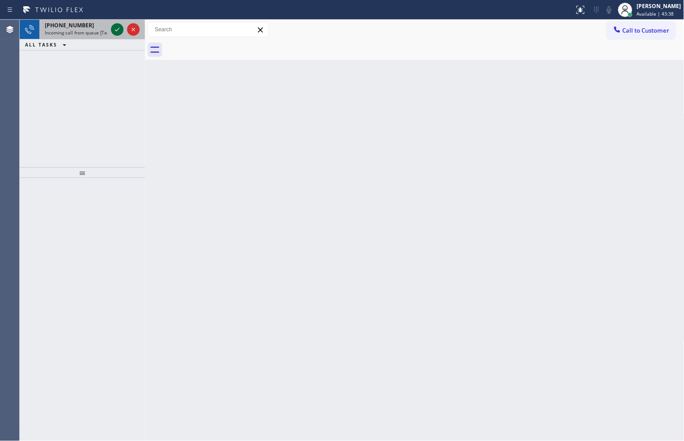
click at [118, 29] on icon at bounding box center [117, 30] width 4 height 4
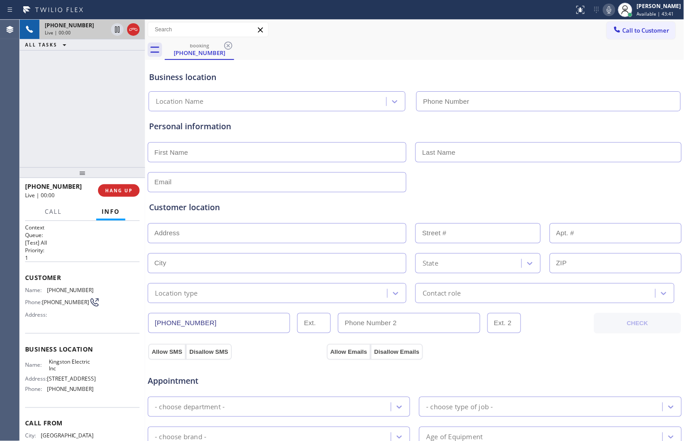
type input "[PHONE_NUMBER]"
click at [73, 157] on div "[PHONE_NUMBER] Live | 00:06 ALL TASKS ALL TASKS ACTIVE TASKS TASKS IN WRAP UP" at bounding box center [82, 94] width 125 height 148
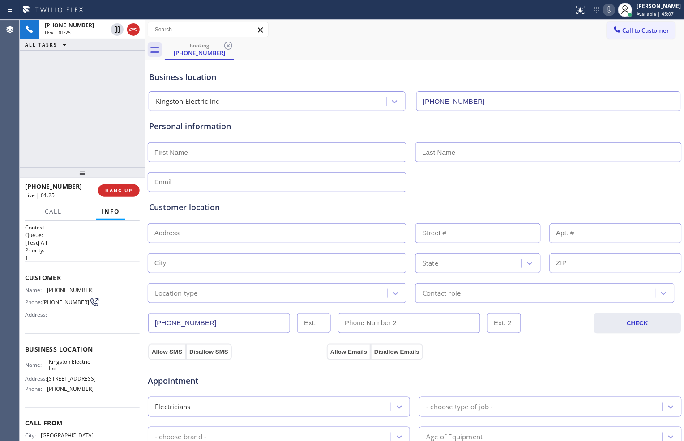
drag, startPoint x: 114, startPoint y: 28, endPoint x: 261, endPoint y: 26, distance: 147.2
click at [114, 28] on icon at bounding box center [117, 29] width 11 height 11
click at [607, 8] on icon at bounding box center [608, 9] width 11 height 11
click at [111, 30] on div at bounding box center [117, 29] width 13 height 11
click at [606, 11] on rect at bounding box center [609, 9] width 6 height 6
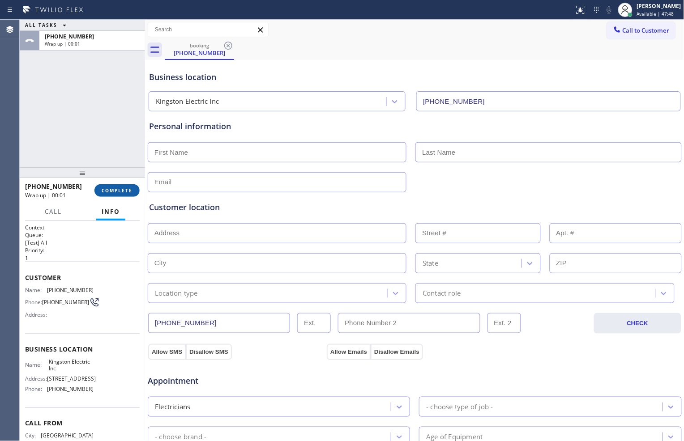
click at [114, 190] on span "COMPLETE" at bounding box center [117, 190] width 31 height 6
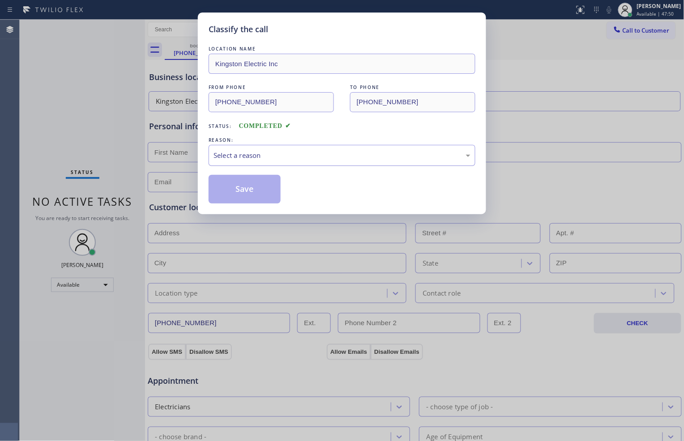
click at [317, 146] on div "Select a reason" at bounding box center [341, 155] width 267 height 21
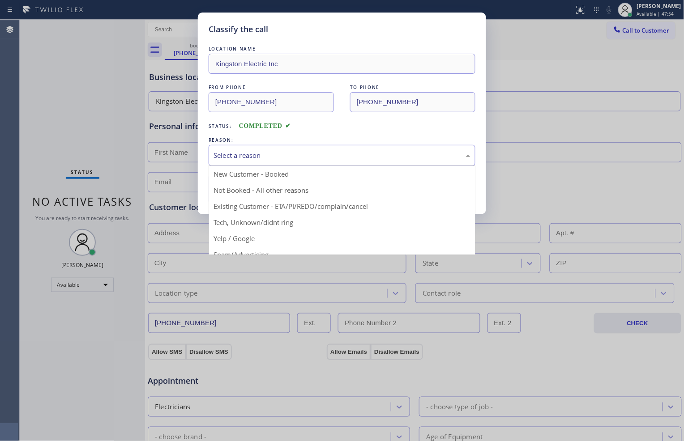
click at [539, 148] on div "Classify the call LOCATION NAME Kingston Electric Inc FROM PHONE [PHONE_NUMBER]…" at bounding box center [342, 220] width 684 height 441
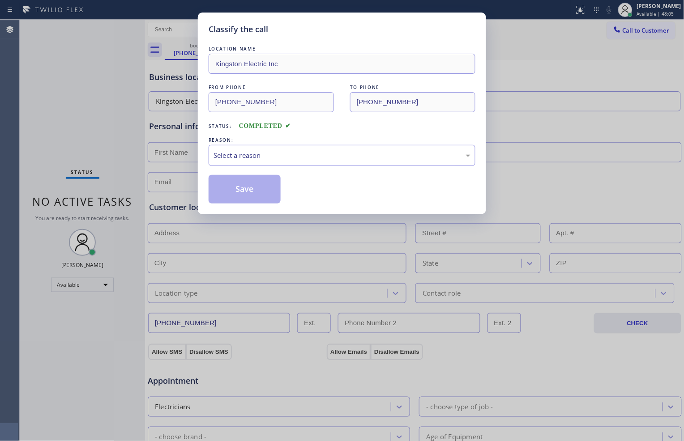
click at [202, 126] on div "Classify the call LOCATION NAME Kingston Electric Inc FROM PHONE [PHONE_NUMBER]…" at bounding box center [342, 114] width 288 height 202
click at [274, 149] on div "Select a reason" at bounding box center [341, 155] width 267 height 21
click at [246, 191] on button "Save" at bounding box center [244, 189] width 72 height 29
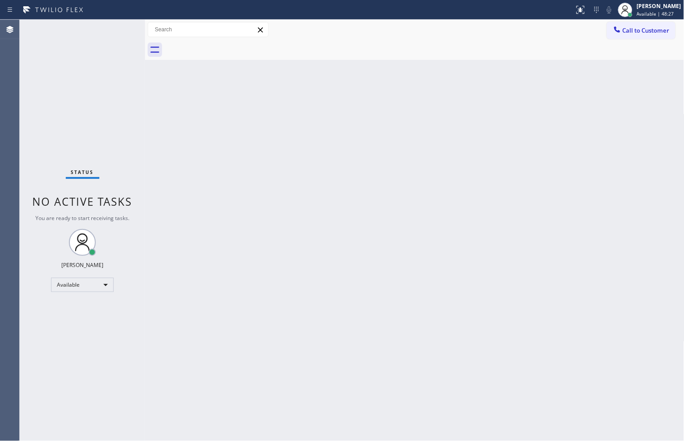
click at [488, 370] on div "Back to Dashboard Change Sender ID Customers Technicians Select a contact Outbo…" at bounding box center [414, 230] width 539 height 421
click at [64, 98] on div "Status No active tasks You are ready to start receiving tasks. [PERSON_NAME] Av…" at bounding box center [82, 230] width 125 height 421
click at [91, 284] on div "Available" at bounding box center [82, 285] width 63 height 14
click at [74, 330] on li "Break" at bounding box center [81, 330] width 61 height 11
click at [382, 29] on div "Call to Customer Outbound call Location 5 Star Appliance Repair Your caller id …" at bounding box center [414, 30] width 539 height 16
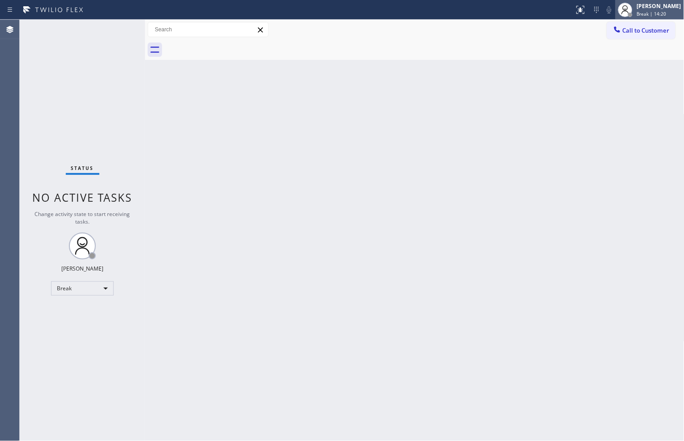
click at [637, 14] on span "Break | 14:20" at bounding box center [652, 14] width 30 height 6
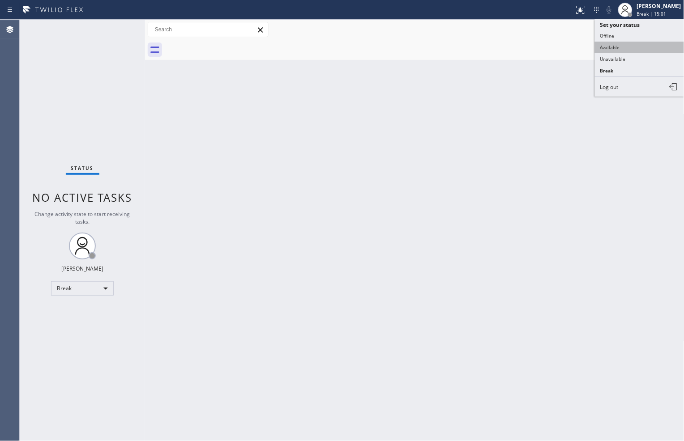
click at [633, 46] on button "Available" at bounding box center [639, 48] width 89 height 12
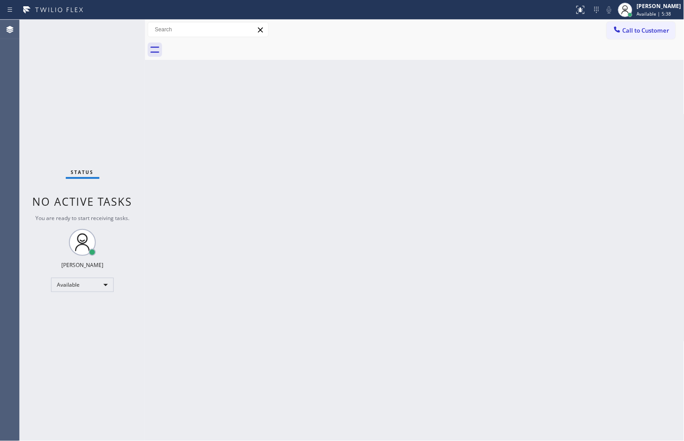
click at [323, 39] on div "Call to Customer Outbound call Location 5 Star Appliance Repair Your caller id …" at bounding box center [414, 30] width 539 height 20
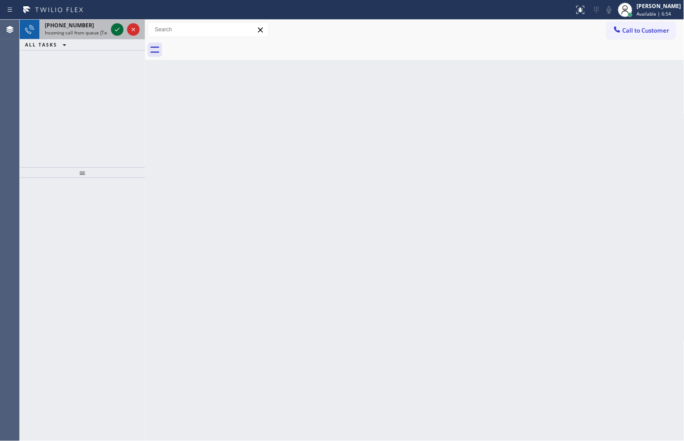
click at [114, 31] on icon at bounding box center [117, 29] width 11 height 11
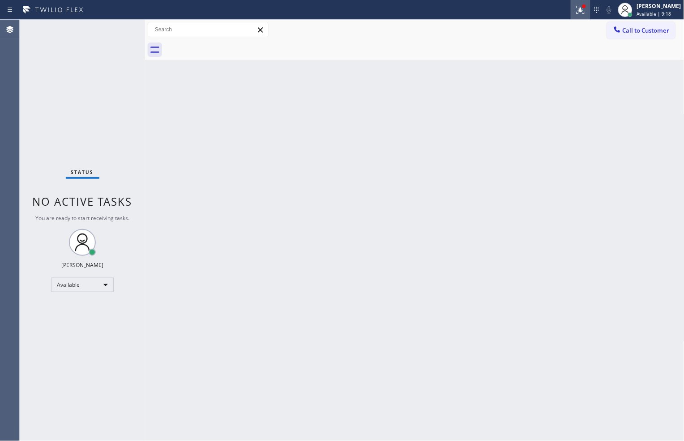
click at [576, 14] on icon at bounding box center [580, 9] width 11 height 11
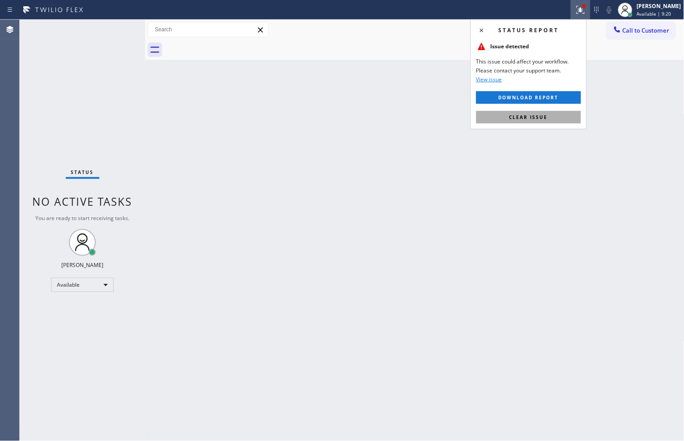
click at [565, 111] on button "Clear issue" at bounding box center [528, 117] width 105 height 13
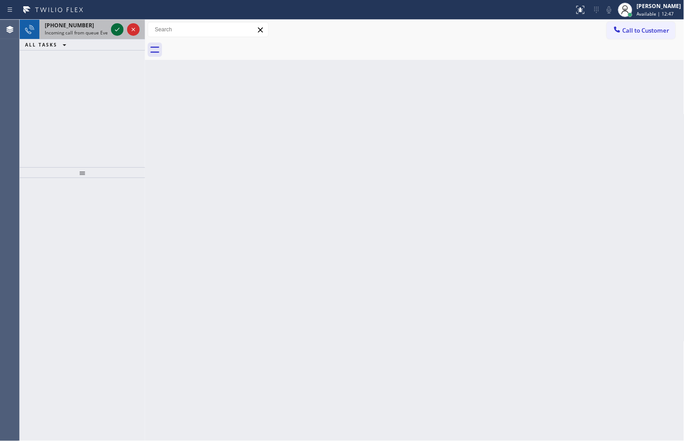
click at [117, 28] on icon at bounding box center [117, 29] width 11 height 11
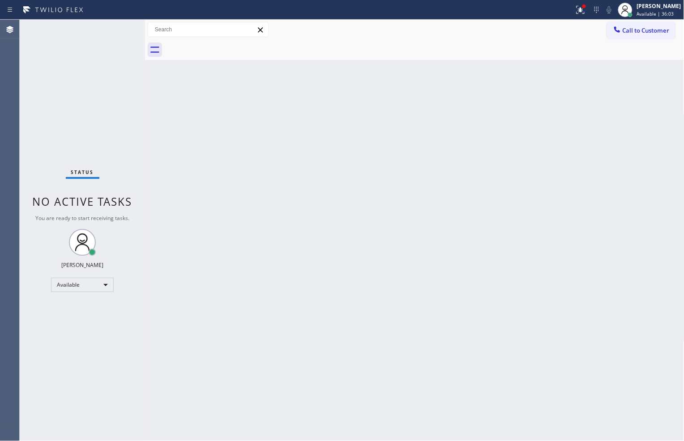
click at [68, 137] on div "Status No active tasks You are ready to start receiving tasks. [PERSON_NAME] Av…" at bounding box center [82, 230] width 125 height 421
click at [578, 9] on icon at bounding box center [580, 9] width 11 height 11
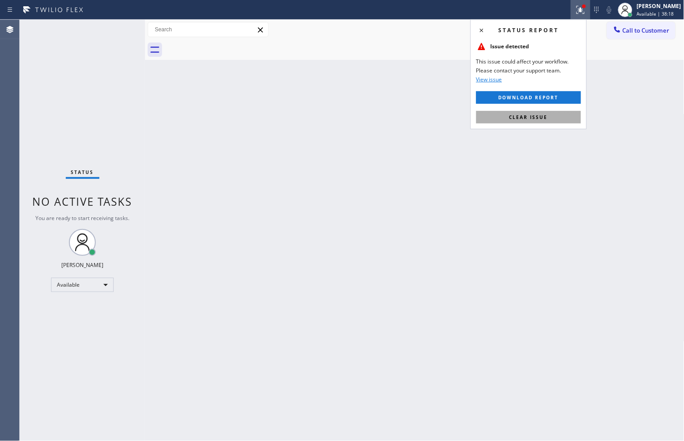
click at [545, 113] on button "Clear issue" at bounding box center [528, 117] width 105 height 13
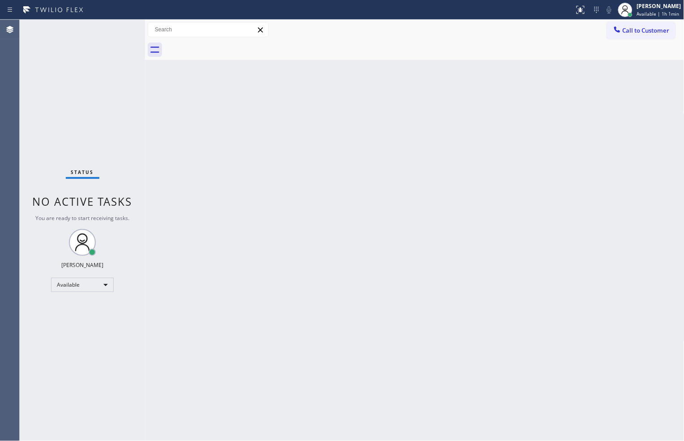
click at [188, 213] on div "Back to Dashboard Change Sender ID Customers Technicians Select a contact Outbo…" at bounding box center [414, 230] width 539 height 421
click at [185, 122] on div "Back to Dashboard Change Sender ID Customers Technicians Select a contact Outbo…" at bounding box center [414, 230] width 539 height 421
click at [542, 41] on div at bounding box center [424, 50] width 519 height 20
click at [94, 284] on div "Available" at bounding box center [82, 285] width 63 height 14
click at [90, 294] on li "Offline" at bounding box center [81, 297] width 61 height 11
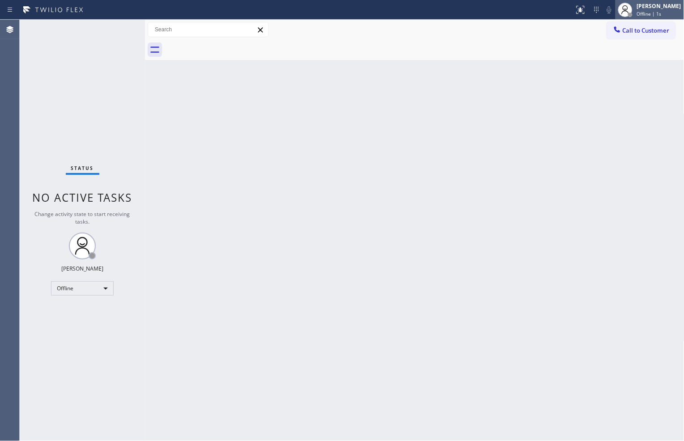
click at [651, 12] on span "Offline | 1s" at bounding box center [649, 14] width 25 height 6
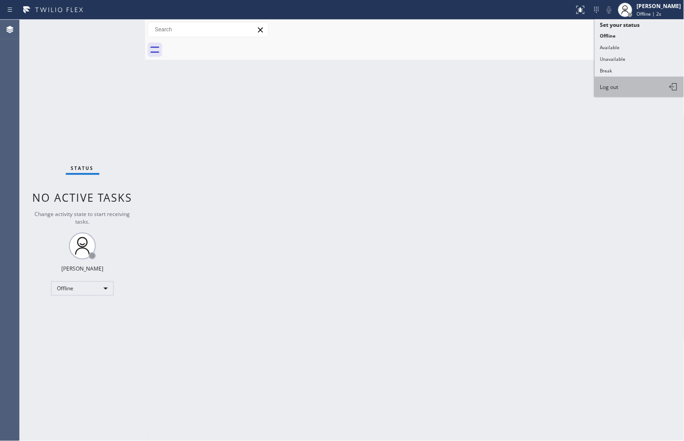
click at [645, 91] on button "Log out" at bounding box center [639, 87] width 89 height 20
